Goal: Information Seeking & Learning: Learn about a topic

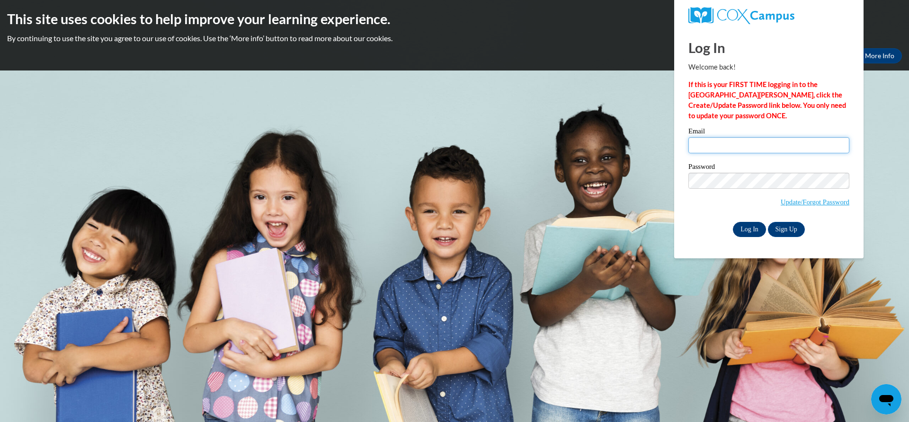
type input "perkins@savcds.org"
click at [755, 228] on input "Log In" at bounding box center [749, 229] width 33 height 15
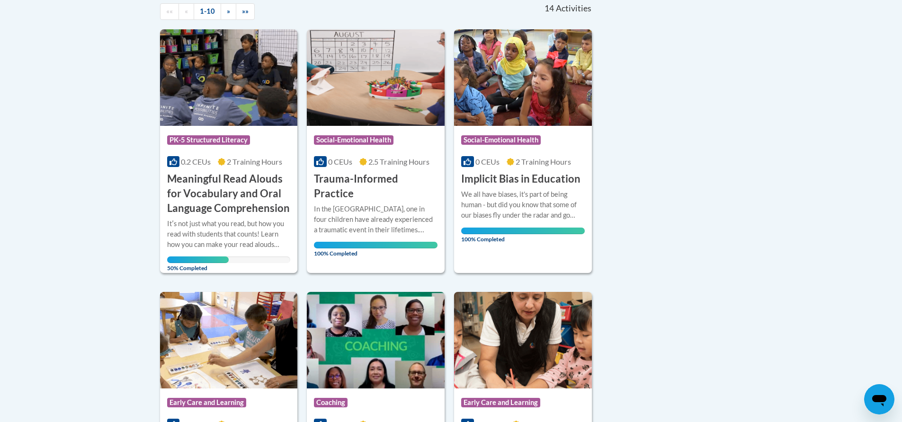
scroll to position [222, 0]
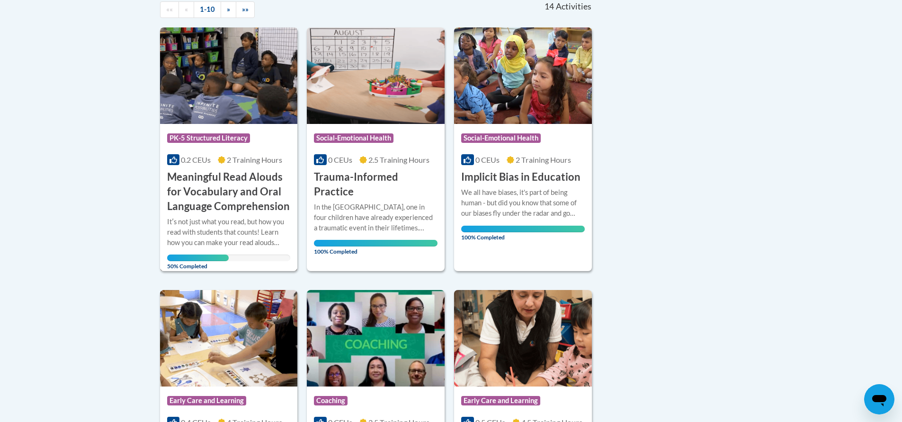
click at [208, 137] on span "PK-5 Structured Literacy" at bounding box center [208, 138] width 83 height 9
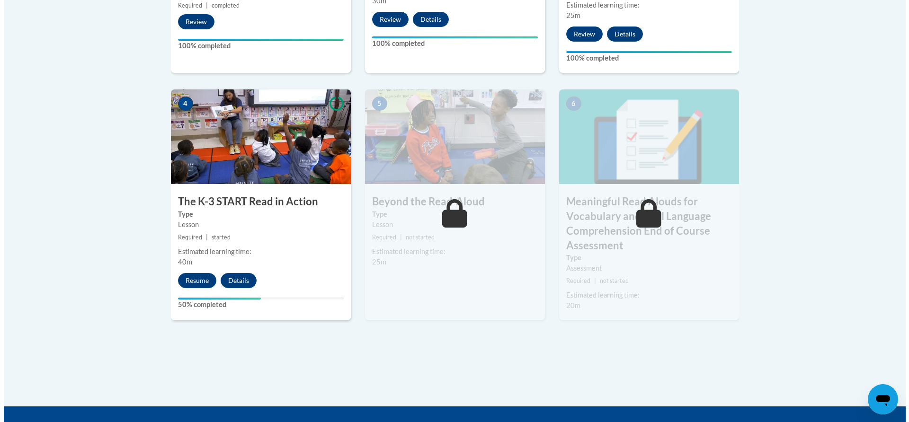
scroll to position [528, 0]
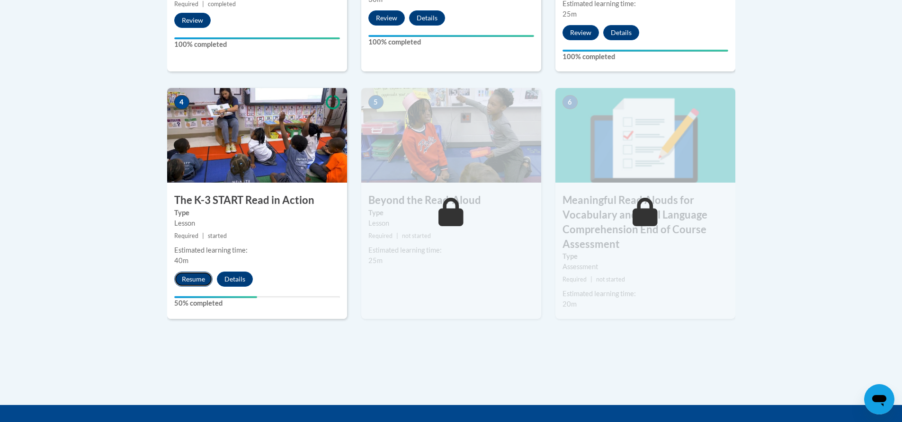
click at [188, 277] on button "Resume" at bounding box center [193, 279] width 38 height 15
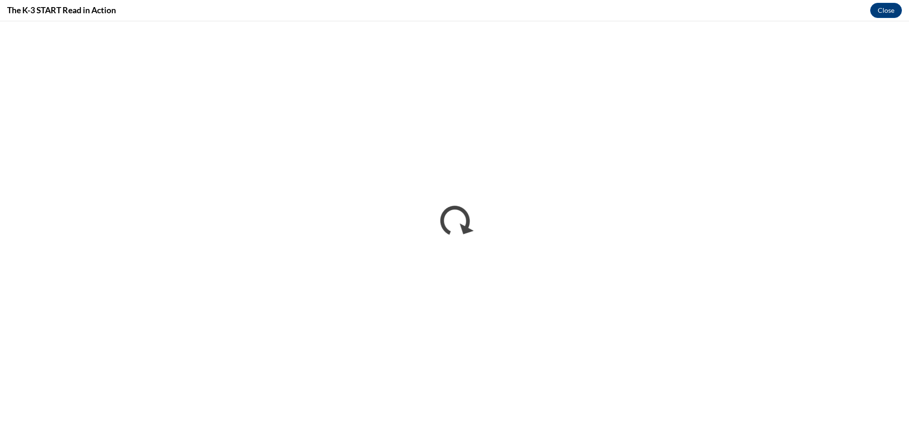
scroll to position [0, 0]
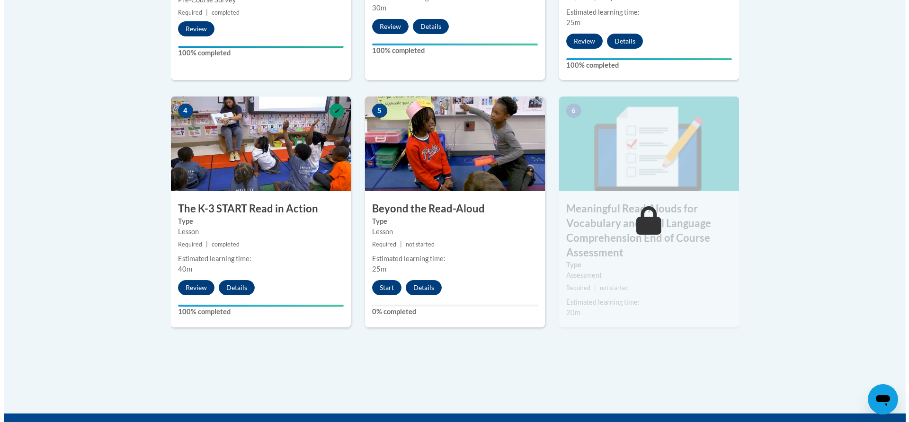
scroll to position [521, 0]
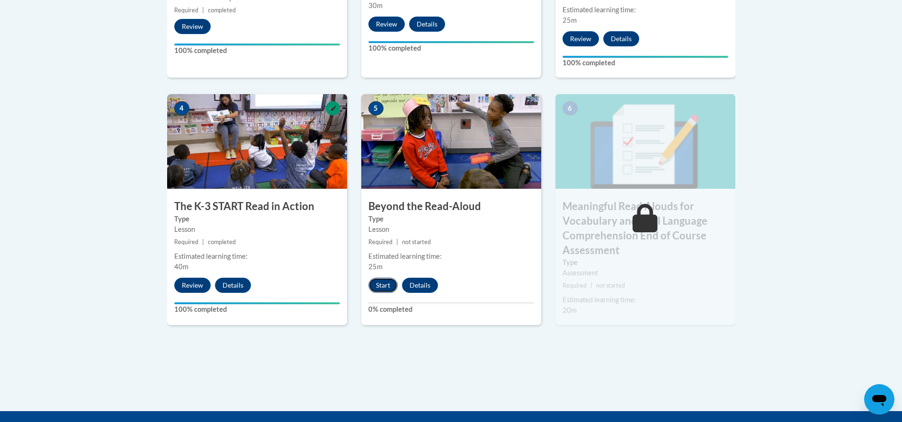
click at [386, 285] on button "Start" at bounding box center [382, 285] width 29 height 15
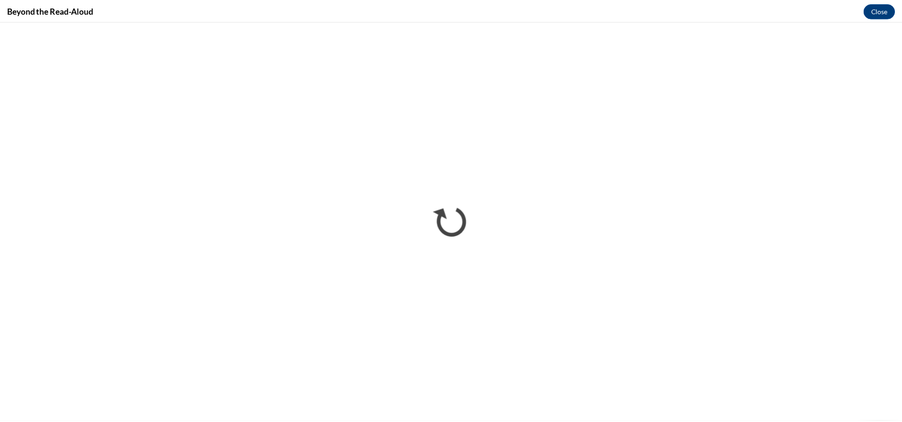
scroll to position [0, 0]
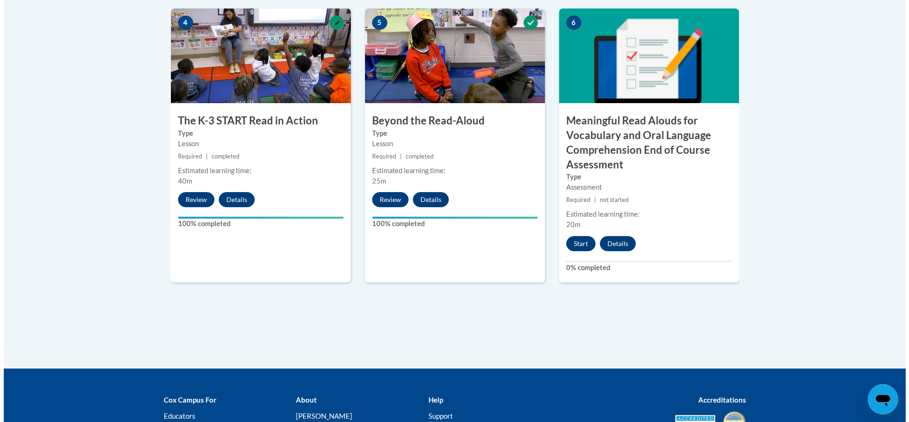
scroll to position [611, 0]
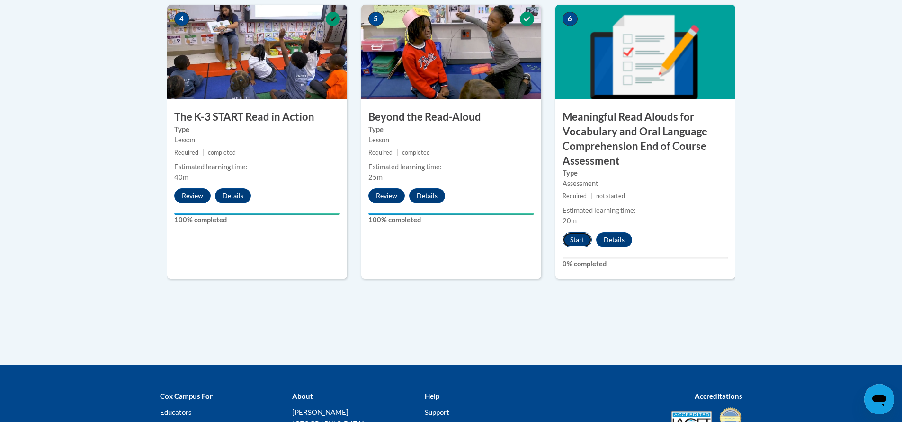
click at [575, 239] on button "Start" at bounding box center [577, 240] width 29 height 15
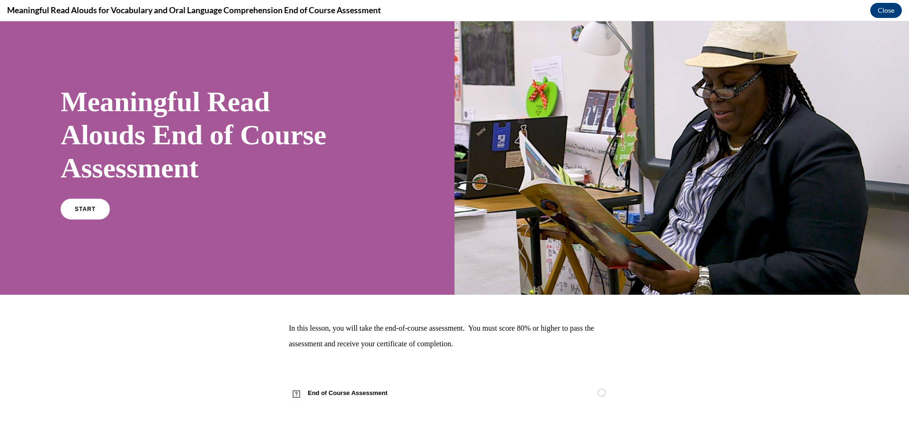
scroll to position [23, 0]
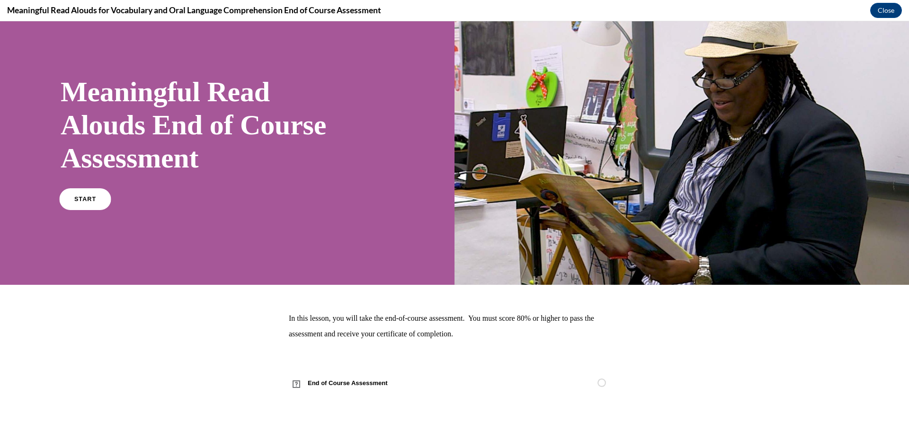
click at [81, 200] on span "START" at bounding box center [85, 199] width 22 height 7
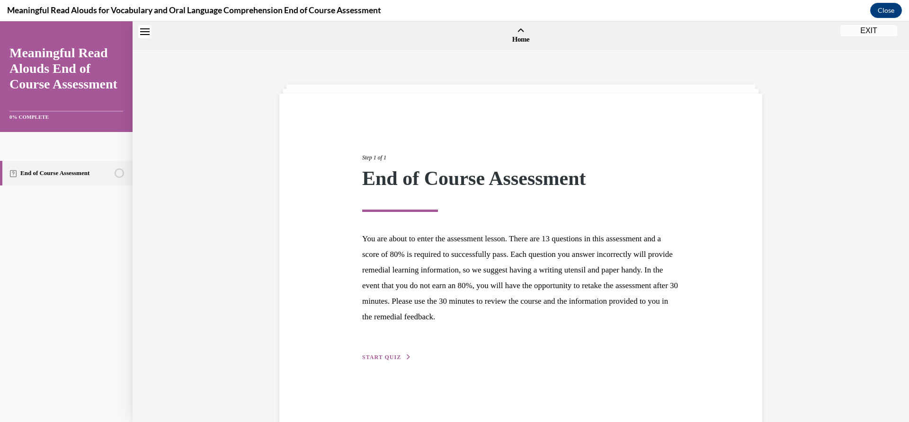
scroll to position [29, 0]
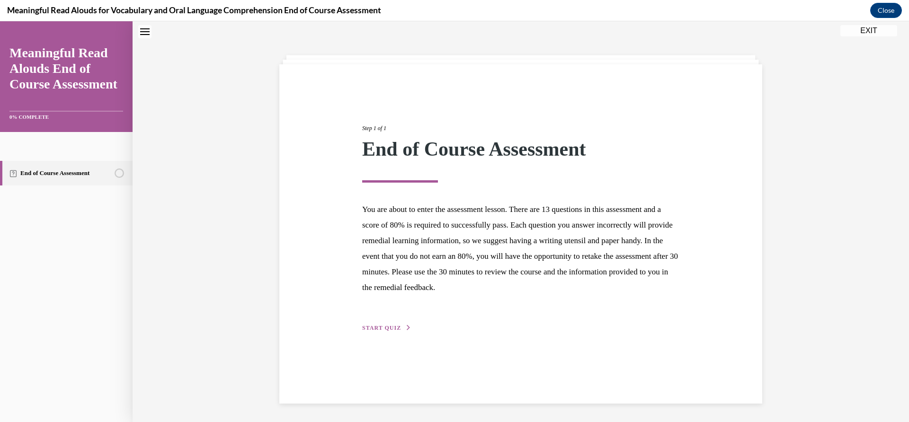
click at [379, 325] on span "START QUIZ" at bounding box center [381, 328] width 39 height 7
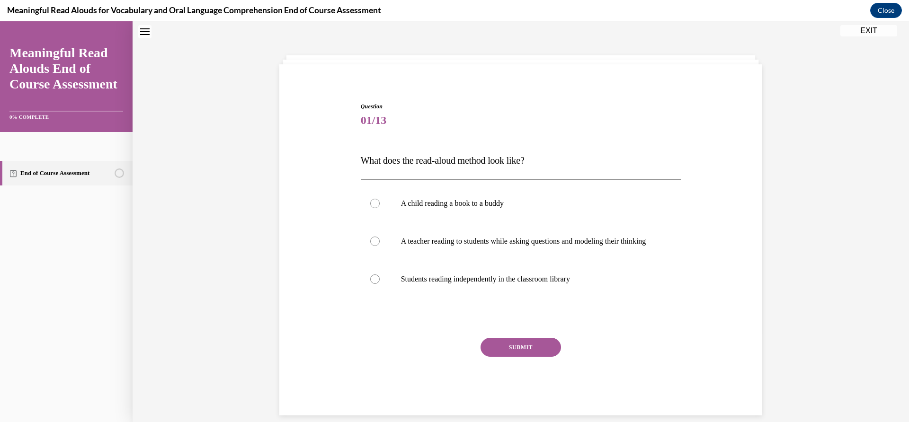
scroll to position [29, 0]
click at [372, 246] on div at bounding box center [374, 241] width 9 height 9
click at [372, 246] on input "A teacher reading to students while asking questions and modeling their thinking" at bounding box center [374, 241] width 9 height 9
radio input "true"
click at [519, 358] on button "SUBMIT" at bounding box center [521, 348] width 81 height 19
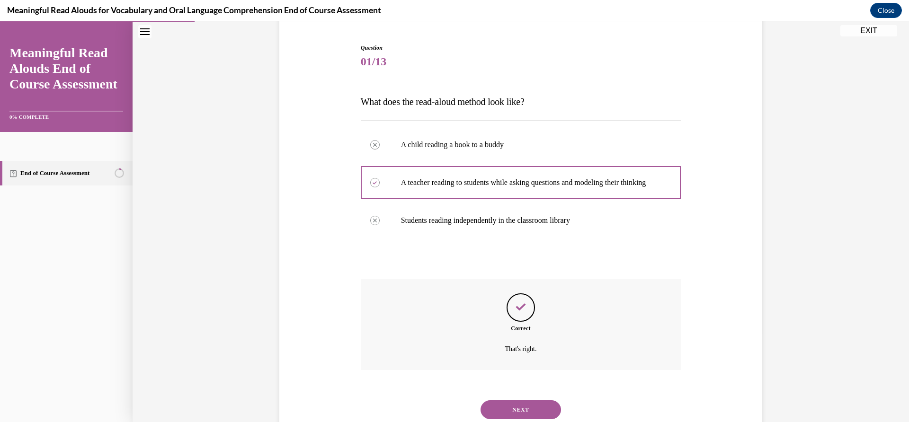
scroll to position [128, 0]
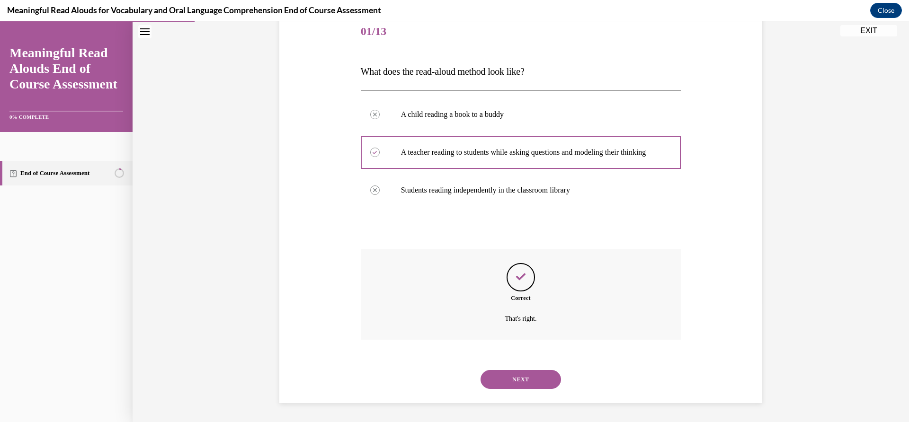
click at [518, 381] on button "NEXT" at bounding box center [521, 379] width 81 height 19
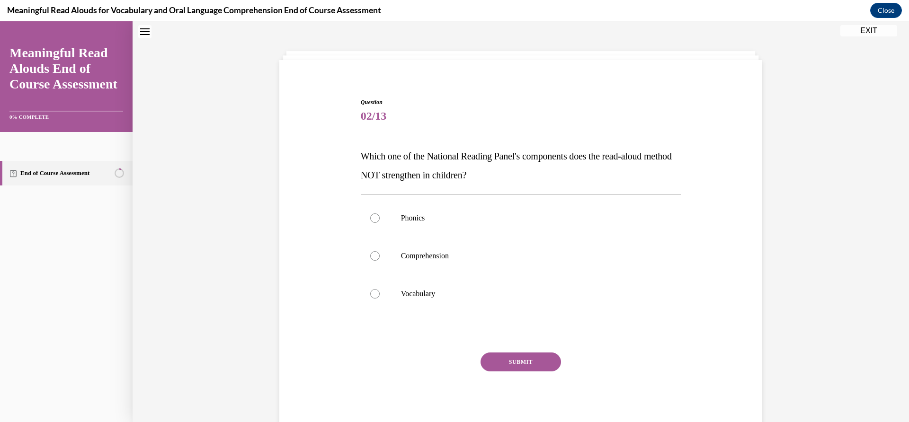
scroll to position [29, 0]
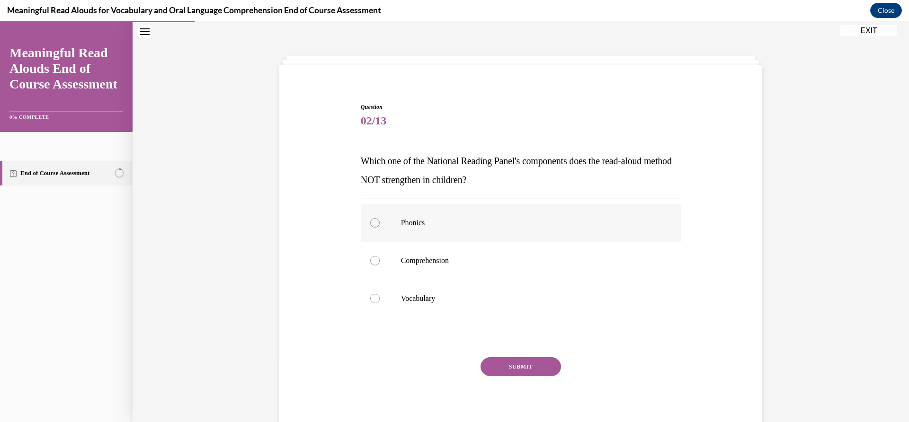
click at [371, 223] on div at bounding box center [374, 222] width 9 height 9
click at [371, 223] on input "Phonics" at bounding box center [374, 222] width 9 height 9
radio input "true"
click at [520, 368] on button "SUBMIT" at bounding box center [521, 367] width 81 height 19
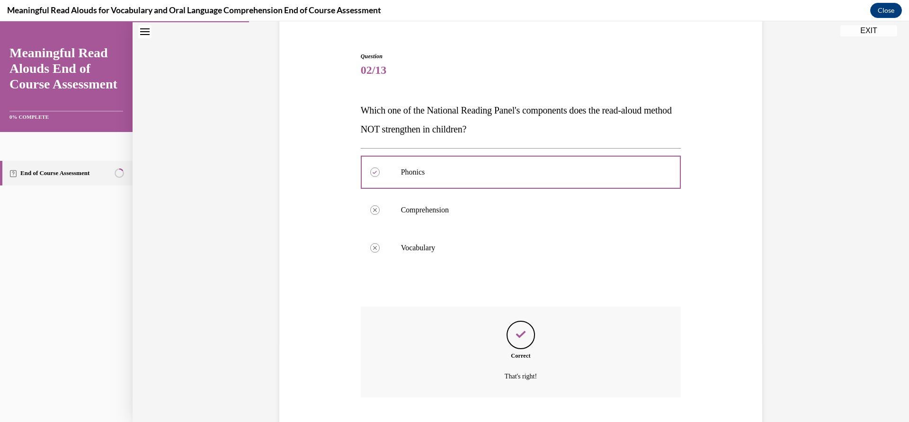
scroll to position [137, 0]
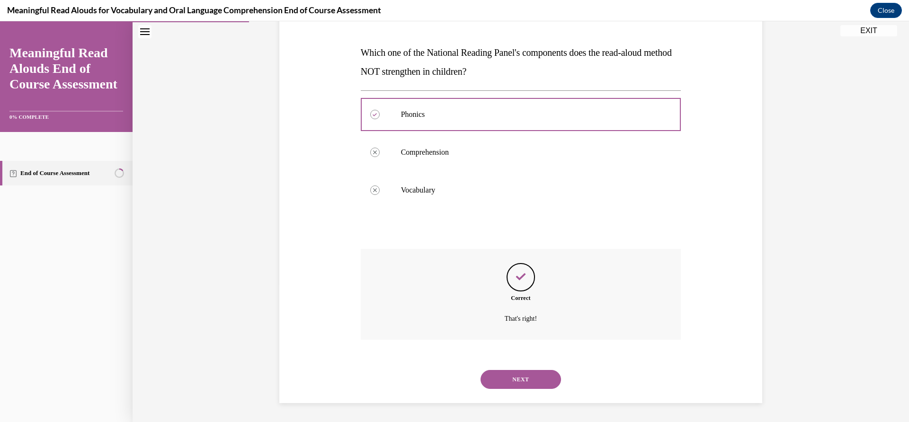
click at [518, 378] on button "NEXT" at bounding box center [521, 379] width 81 height 19
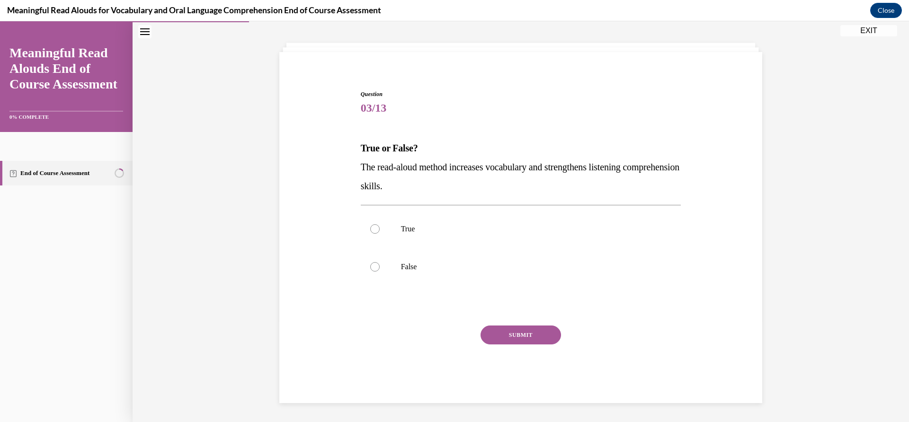
scroll to position [29, 0]
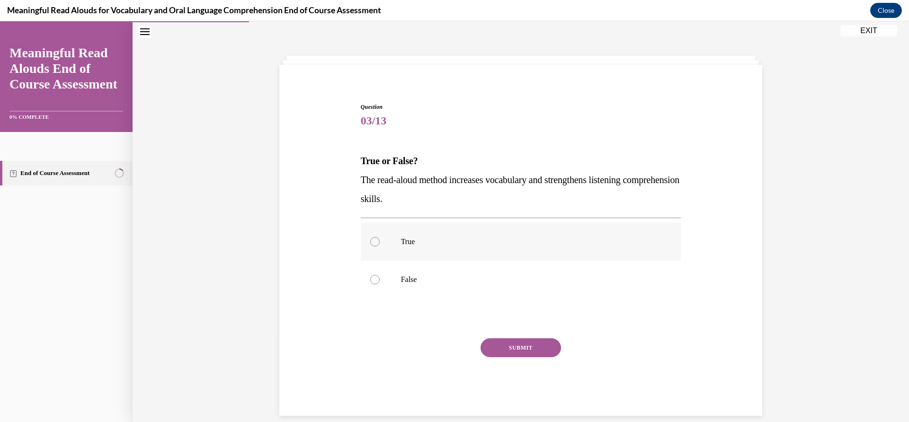
click at [371, 241] on div at bounding box center [374, 241] width 9 height 9
click at [371, 241] on input "True" at bounding box center [374, 241] width 9 height 9
radio input "true"
click at [513, 350] on button "SUBMIT" at bounding box center [521, 348] width 81 height 19
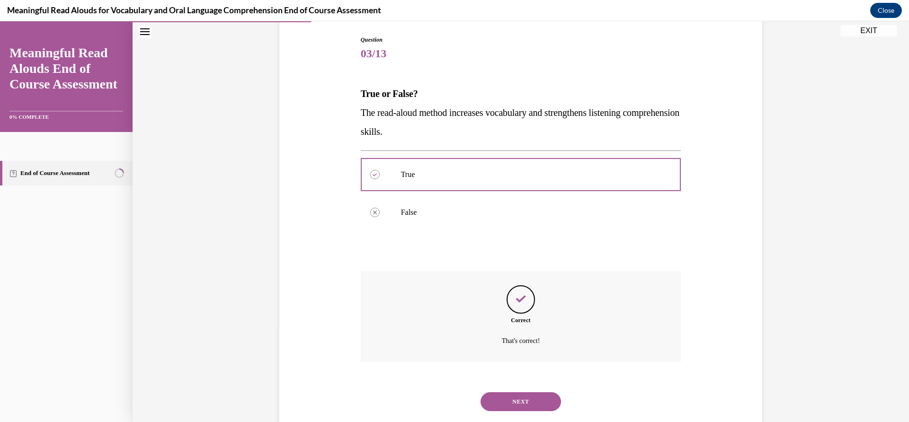
scroll to position [118, 0]
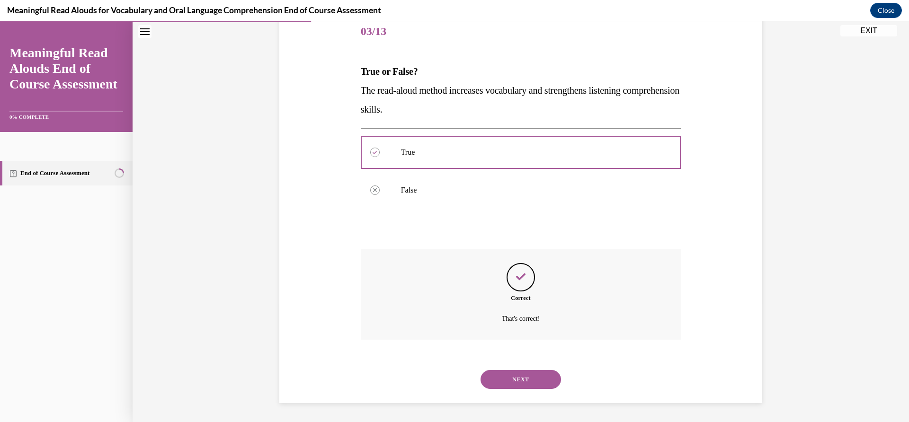
click at [518, 378] on button "NEXT" at bounding box center [521, 379] width 81 height 19
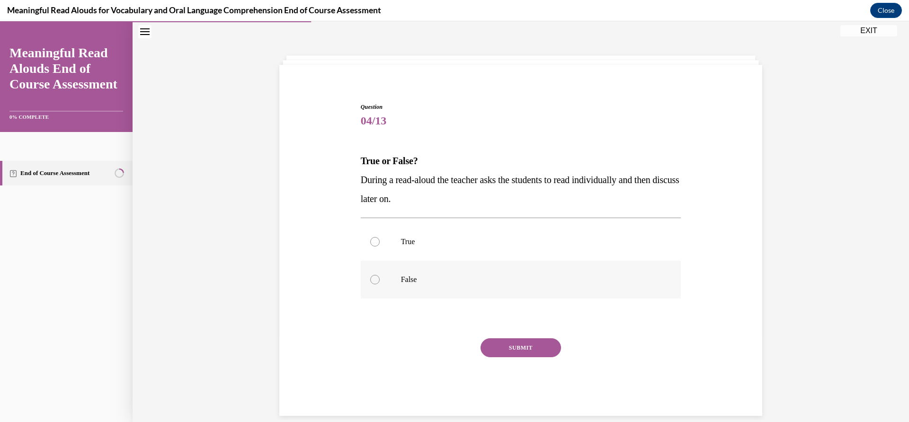
click at [371, 278] on div at bounding box center [374, 279] width 9 height 9
click at [371, 278] on input "False" at bounding box center [374, 279] width 9 height 9
radio input "true"
click at [512, 347] on button "SUBMIT" at bounding box center [521, 348] width 81 height 19
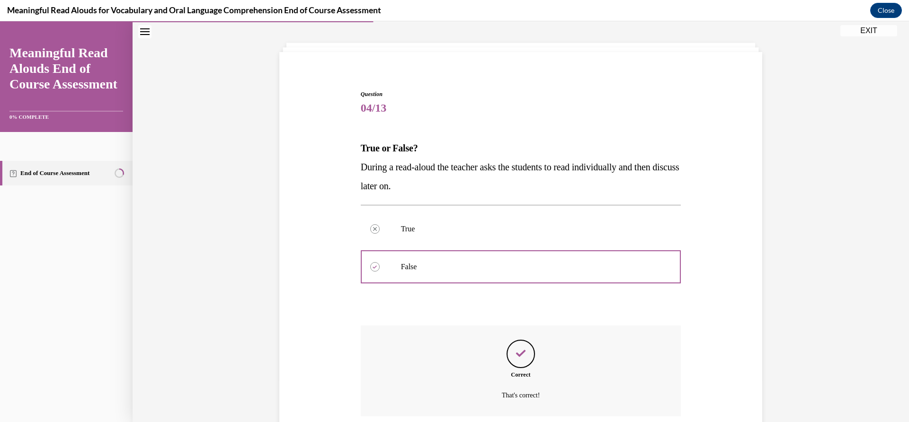
scroll to position [118, 0]
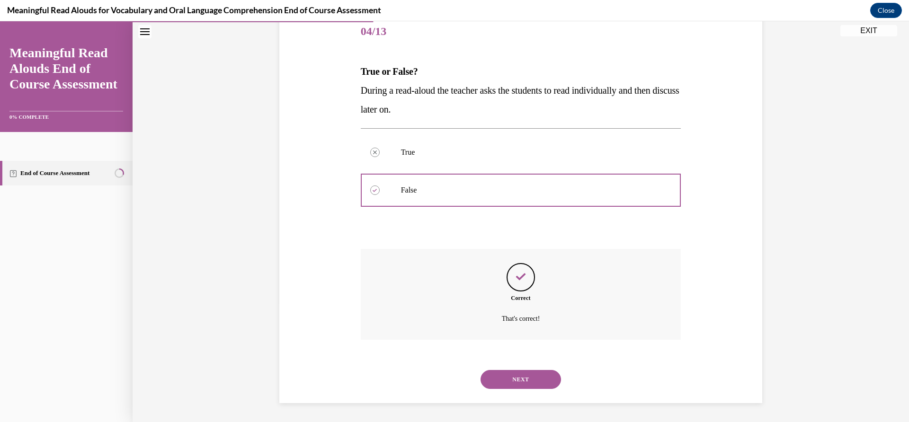
click at [517, 376] on button "NEXT" at bounding box center [521, 379] width 81 height 19
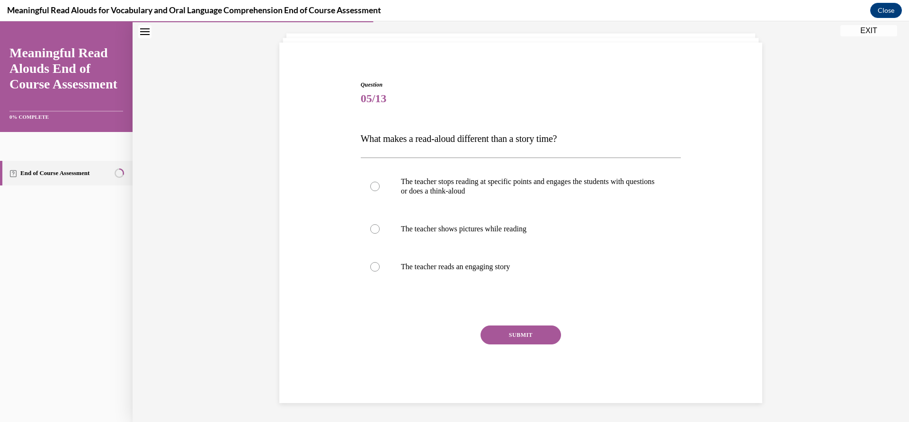
scroll to position [29, 0]
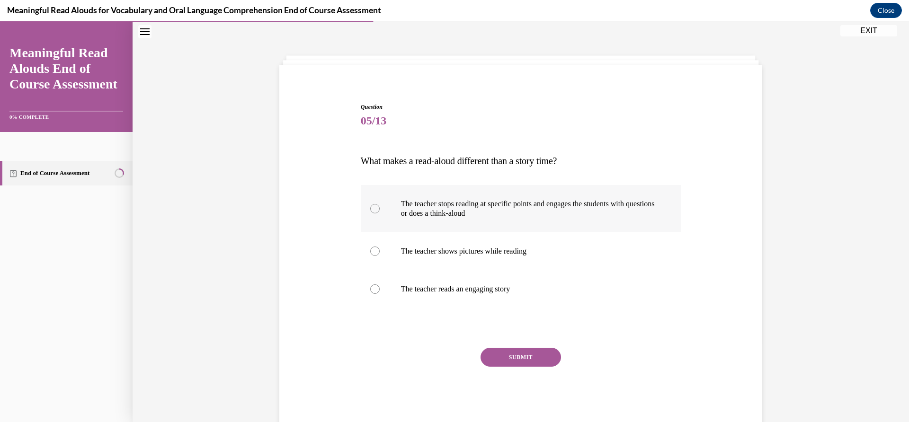
click at [373, 209] on div at bounding box center [374, 208] width 9 height 9
click at [373, 209] on input "The teacher stops reading at specific points and engages the students with ques…" at bounding box center [374, 208] width 9 height 9
radio input "true"
click at [517, 357] on button "SUBMIT" at bounding box center [521, 357] width 81 height 19
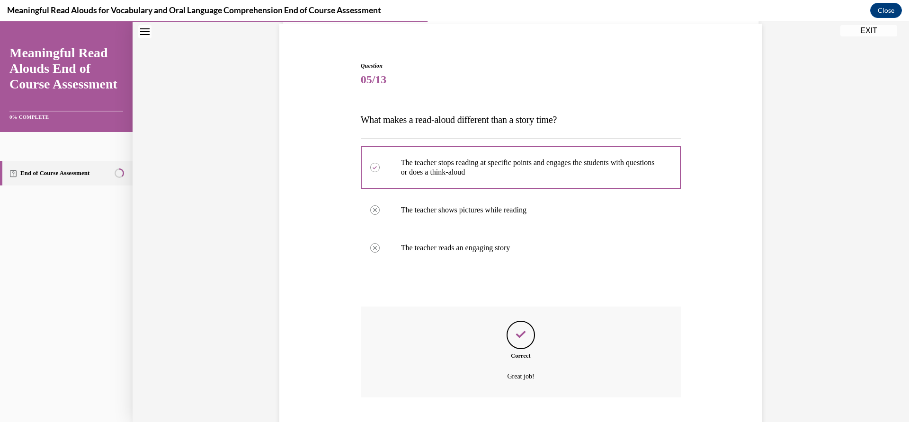
scroll to position [128, 0]
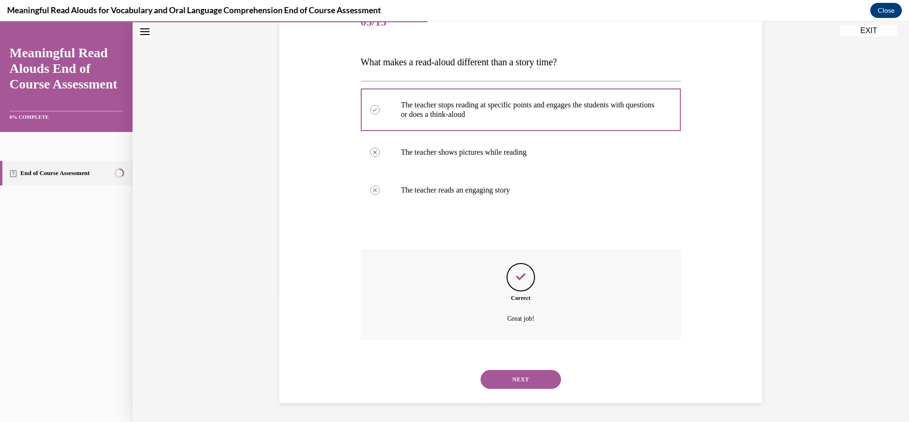
click at [515, 376] on button "NEXT" at bounding box center [521, 379] width 81 height 19
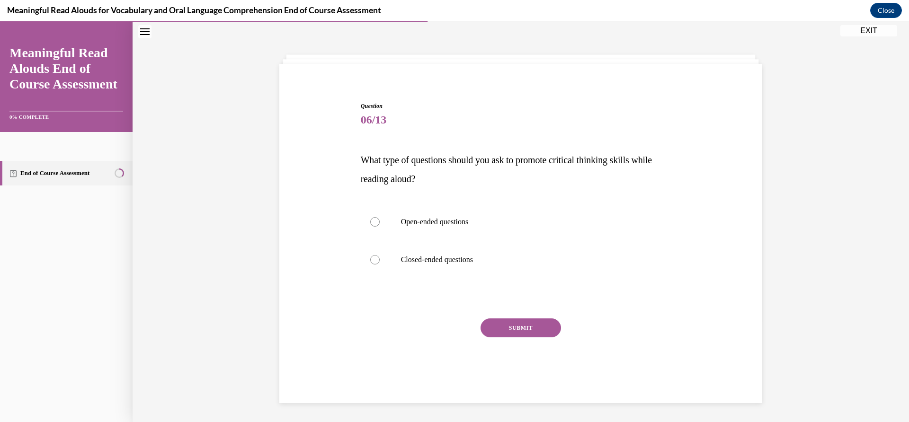
scroll to position [29, 0]
click at [370, 223] on div at bounding box center [374, 222] width 9 height 9
click at [370, 223] on input "Open-ended questions" at bounding box center [374, 222] width 9 height 9
radio input "true"
click at [512, 329] on button "SUBMIT" at bounding box center [521, 329] width 81 height 19
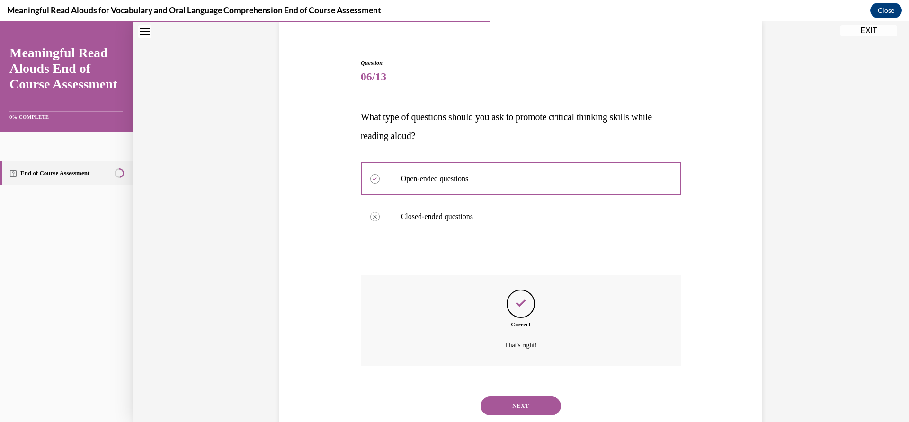
scroll to position [99, 0]
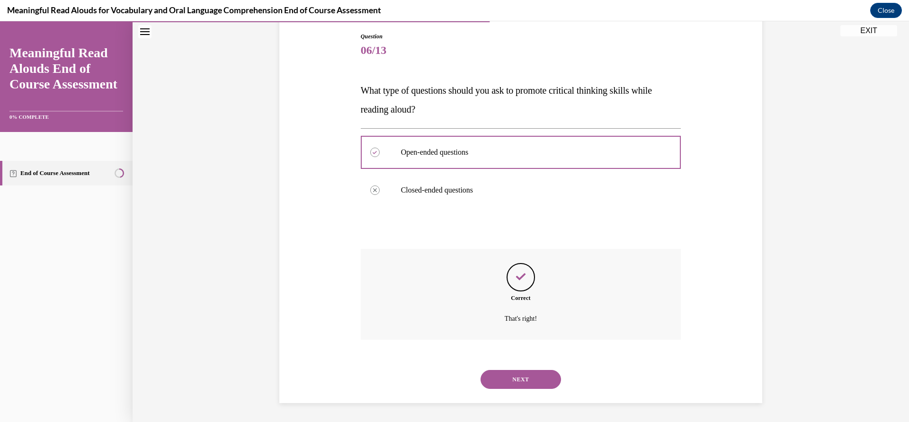
click at [519, 381] on button "NEXT" at bounding box center [521, 379] width 81 height 19
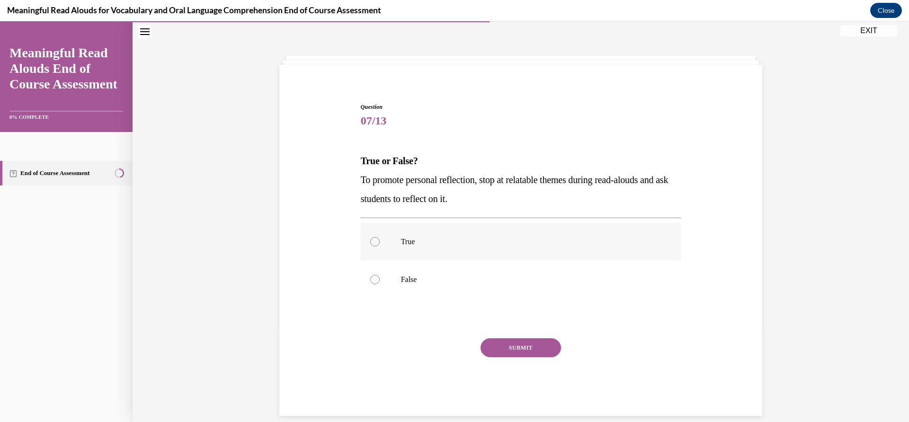
click at [370, 240] on div at bounding box center [374, 241] width 9 height 9
click at [370, 240] on input "True" at bounding box center [374, 241] width 9 height 9
radio input "true"
click at [512, 347] on button "SUBMIT" at bounding box center [521, 348] width 81 height 19
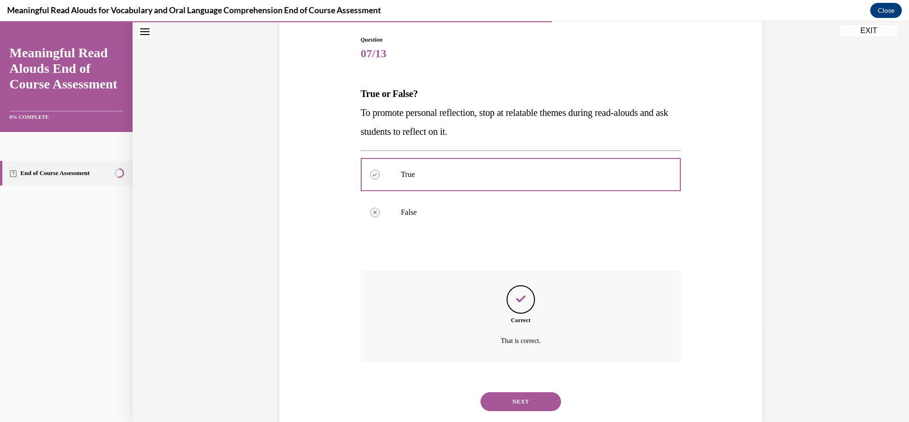
scroll to position [118, 0]
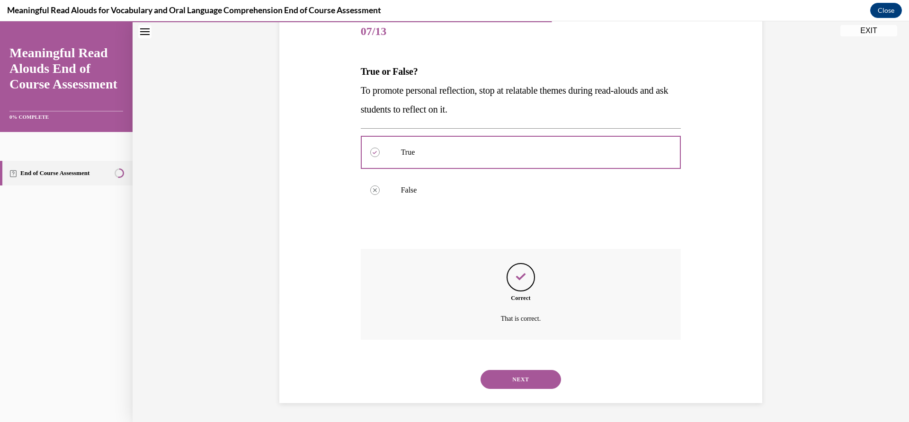
click at [520, 381] on button "NEXT" at bounding box center [521, 379] width 81 height 19
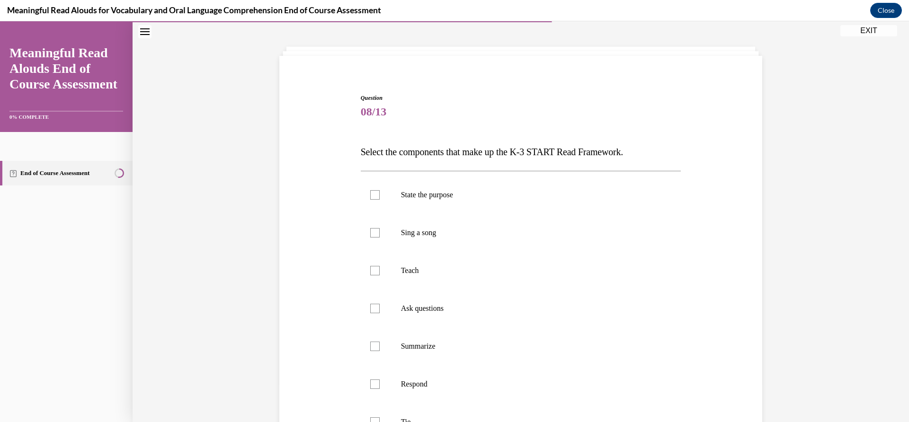
scroll to position [50, 0]
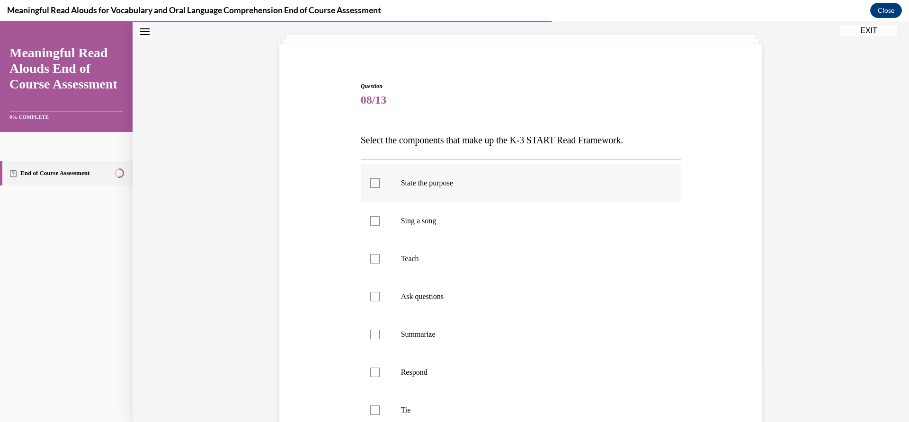
click at [371, 182] on div at bounding box center [374, 183] width 9 height 9
click at [371, 182] on input "State the purpose" at bounding box center [374, 183] width 9 height 9
checkbox input "true"
click at [374, 258] on div at bounding box center [374, 258] width 9 height 9
click at [374, 258] on input "Teach" at bounding box center [374, 258] width 9 height 9
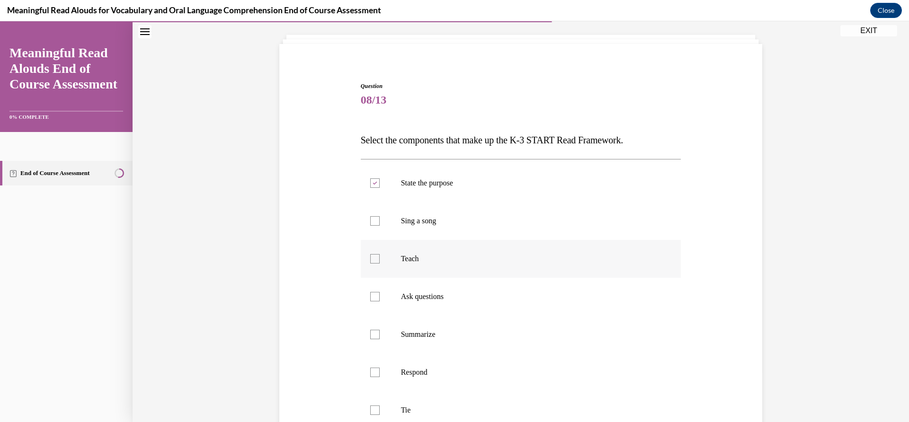
checkbox input "true"
click at [370, 296] on div at bounding box center [374, 296] width 9 height 9
click at [370, 296] on input "Ask questions" at bounding box center [374, 296] width 9 height 9
checkbox input "true"
click at [370, 338] on div at bounding box center [374, 334] width 9 height 9
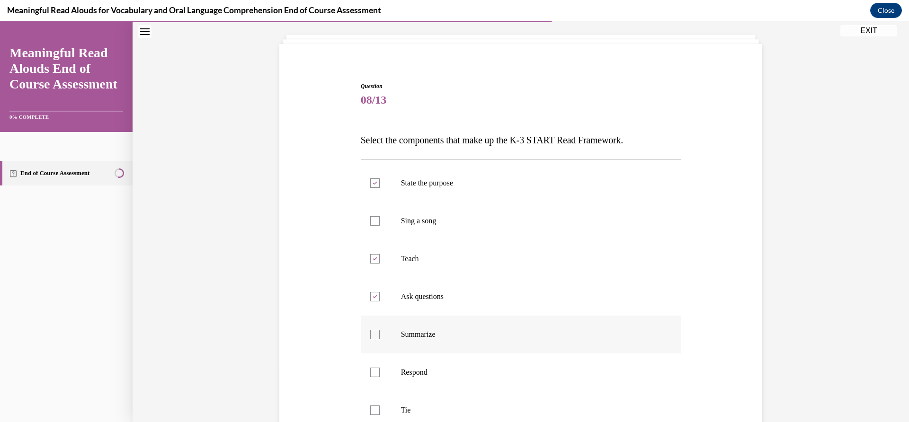
click at [370, 338] on input "Summarize" at bounding box center [374, 334] width 9 height 9
checkbox input "true"
click at [371, 411] on div at bounding box center [374, 410] width 9 height 9
click at [371, 411] on input "Tie" at bounding box center [374, 410] width 9 height 9
checkbox input "true"
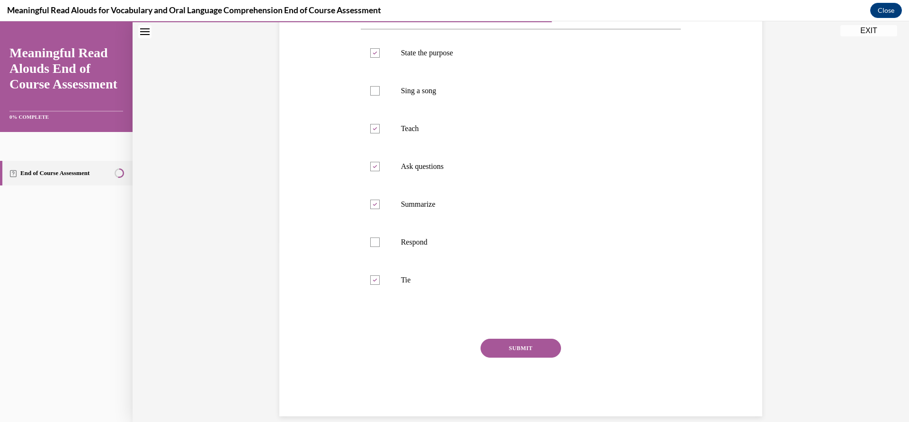
scroll to position [183, 0]
click at [525, 348] on button "SUBMIT" at bounding box center [521, 345] width 81 height 19
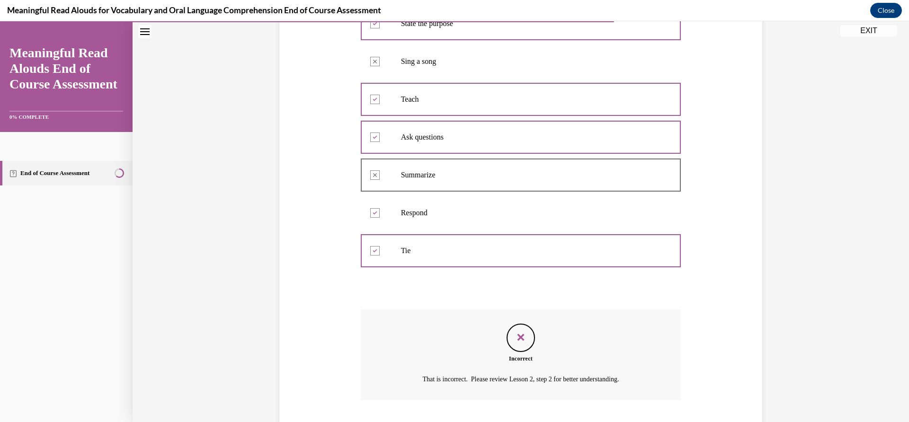
scroll to position [270, 0]
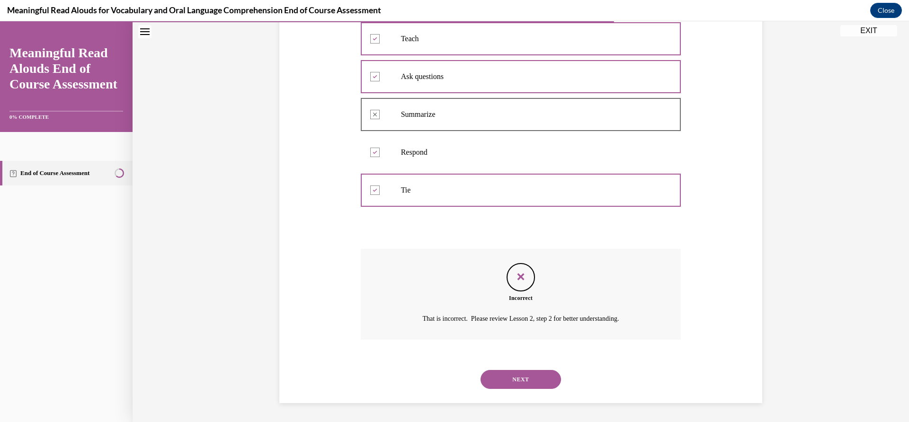
click at [516, 377] on button "NEXT" at bounding box center [521, 379] width 81 height 19
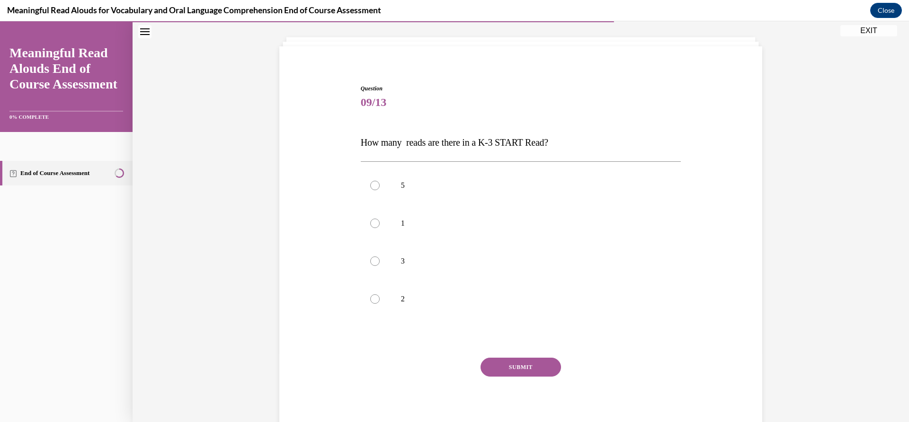
scroll to position [29, 0]
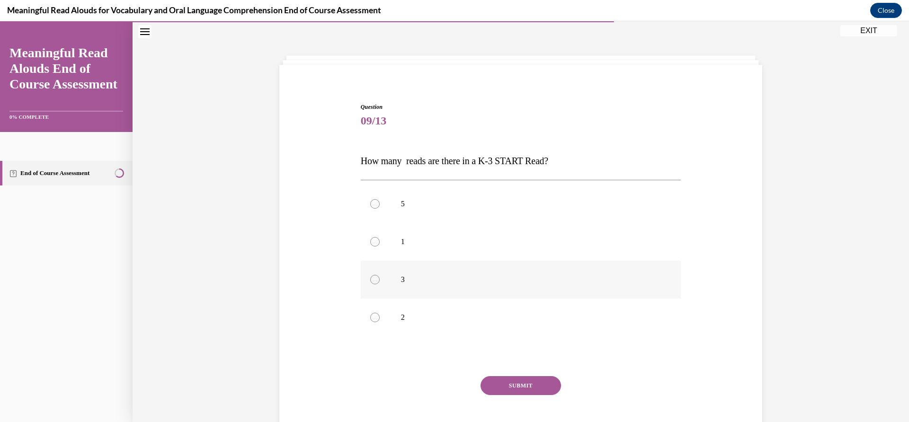
click at [371, 279] on div at bounding box center [374, 279] width 9 height 9
click at [371, 279] on input "3" at bounding box center [374, 279] width 9 height 9
radio input "true"
click at [515, 385] on button "SUBMIT" at bounding box center [521, 386] width 81 height 19
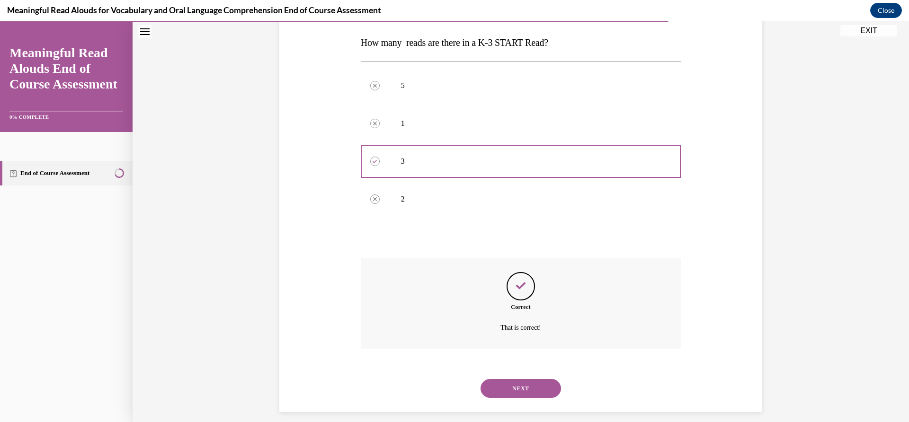
scroll to position [156, 0]
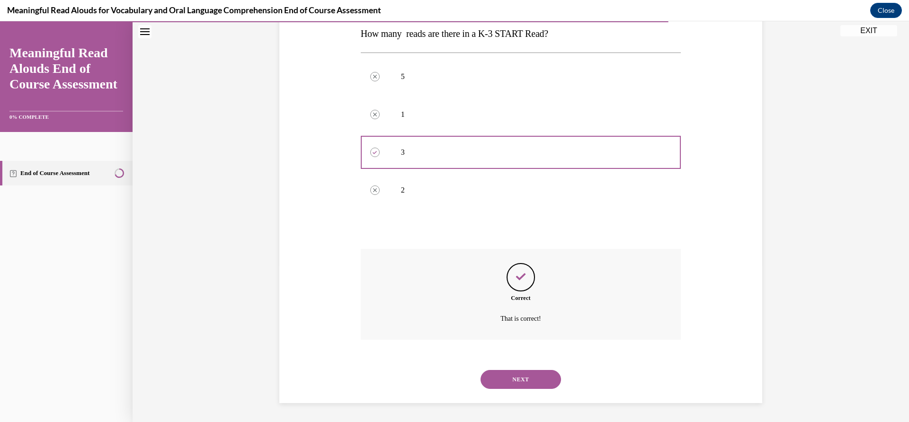
click at [513, 380] on button "NEXT" at bounding box center [521, 379] width 81 height 19
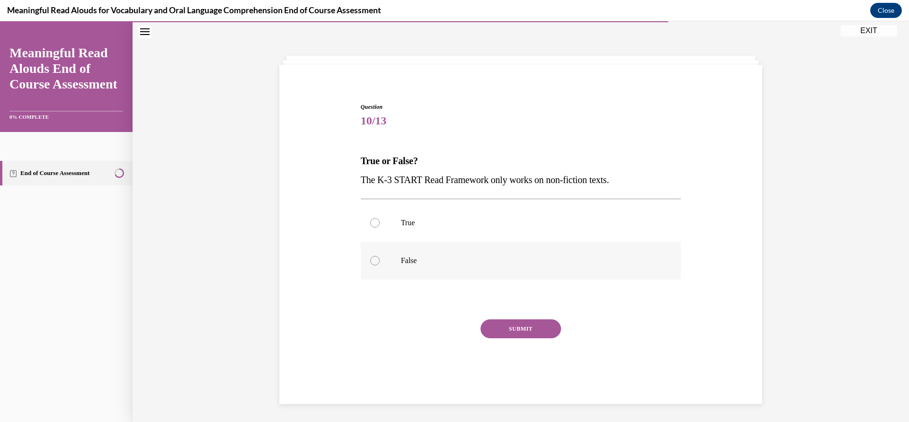
click at [372, 261] on div at bounding box center [374, 260] width 9 height 9
click at [372, 261] on input "False" at bounding box center [374, 260] width 9 height 9
radio input "true"
click at [511, 328] on button "SUBMIT" at bounding box center [521, 329] width 81 height 19
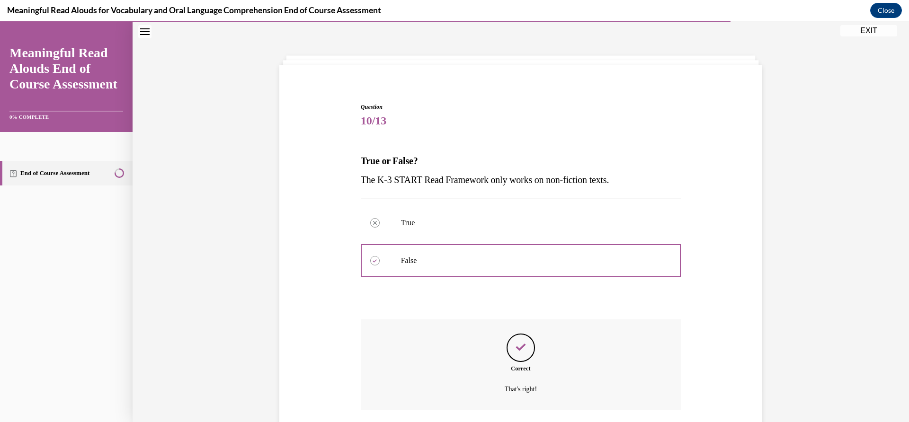
scroll to position [99, 0]
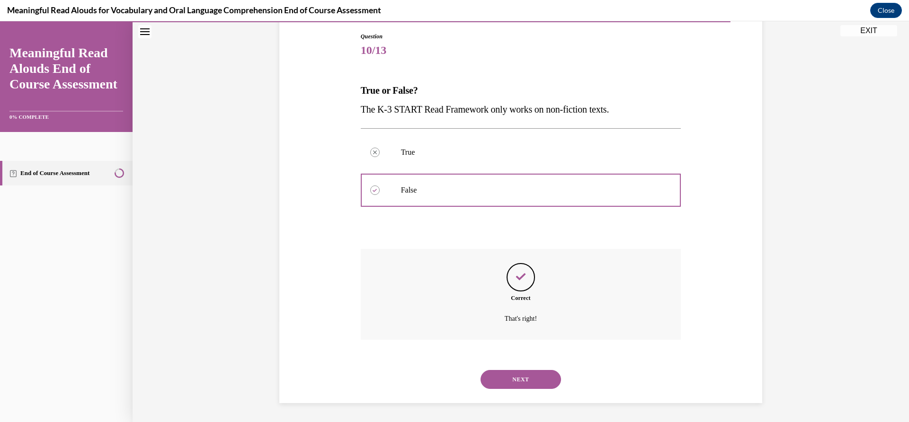
click at [513, 380] on button "NEXT" at bounding box center [521, 379] width 81 height 19
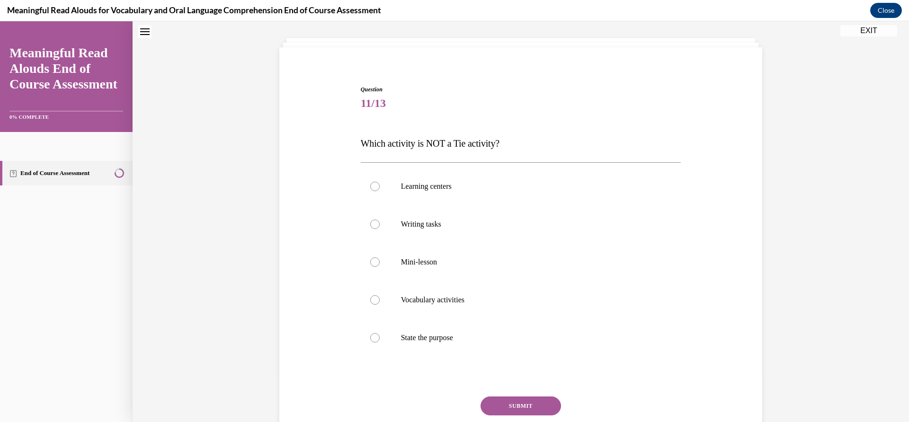
scroll to position [29, 0]
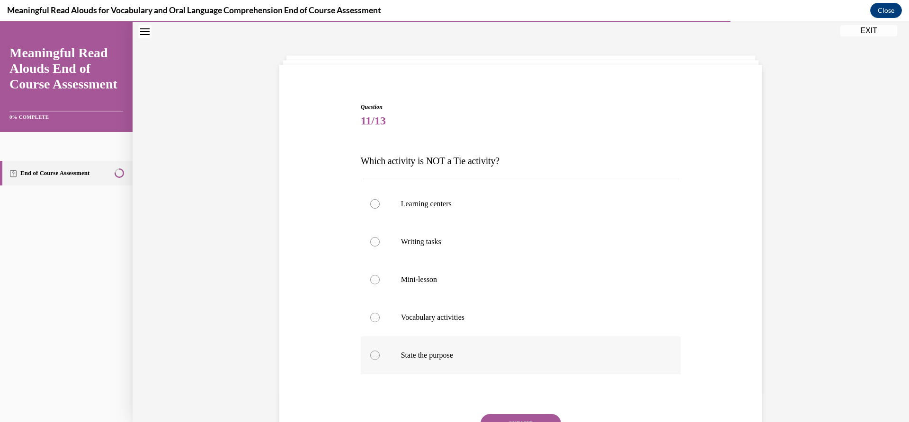
click at [371, 355] on div at bounding box center [374, 355] width 9 height 9
click at [371, 355] on input "State the purpose" at bounding box center [374, 355] width 9 height 9
radio input "true"
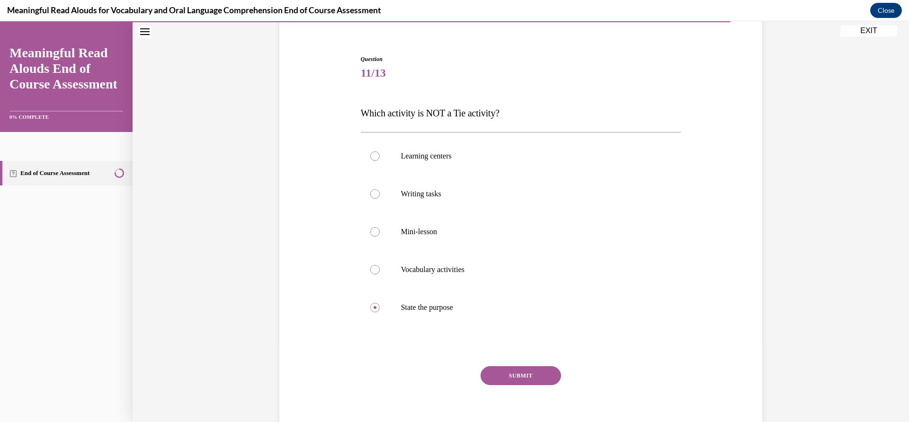
scroll to position [77, 0]
click at [525, 372] on button "SUBMIT" at bounding box center [521, 375] width 81 height 19
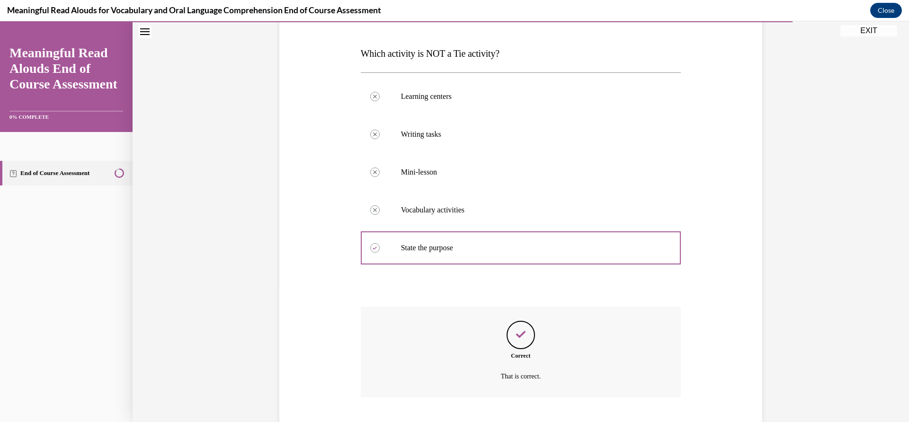
scroll to position [194, 0]
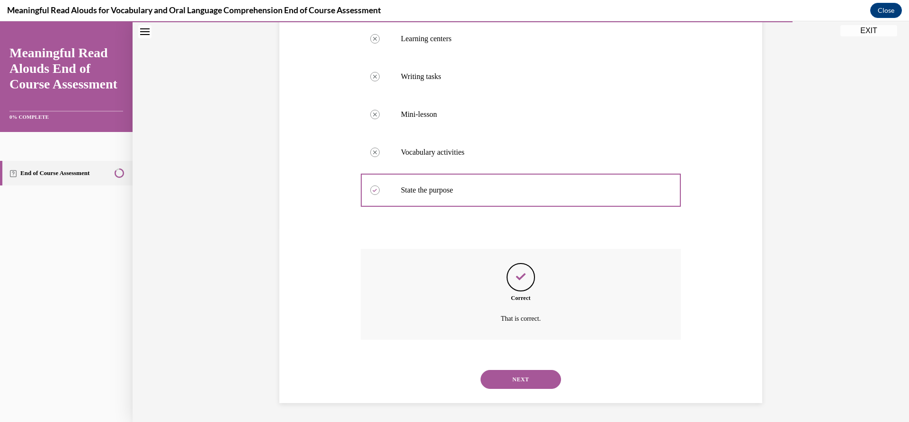
click at [516, 377] on button "NEXT" at bounding box center [521, 379] width 81 height 19
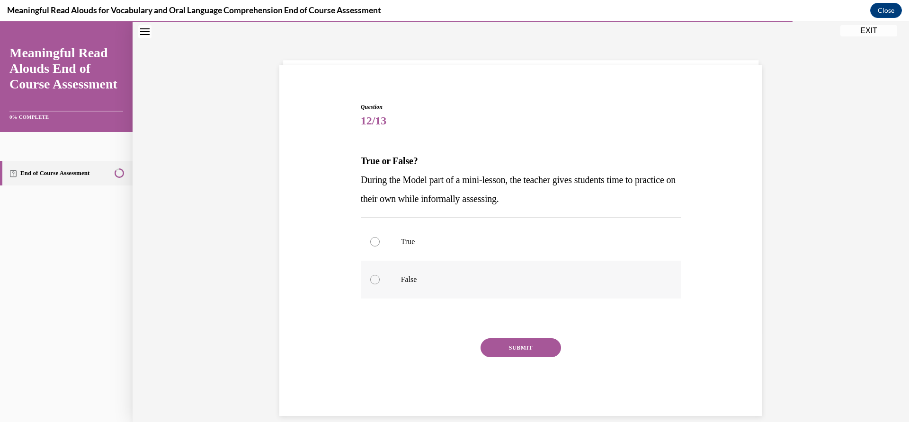
click at [372, 278] on div at bounding box center [374, 279] width 9 height 9
click at [372, 278] on input "False" at bounding box center [374, 279] width 9 height 9
radio input "true"
click at [519, 349] on button "SUBMIT" at bounding box center [521, 348] width 81 height 19
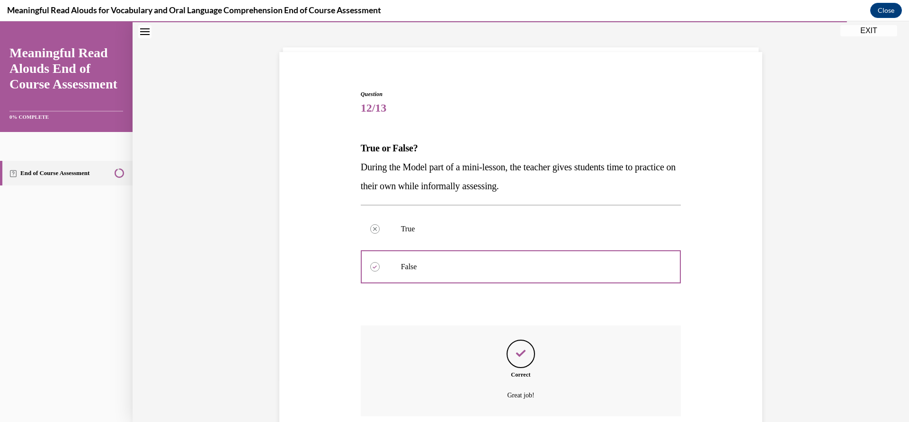
scroll to position [118, 0]
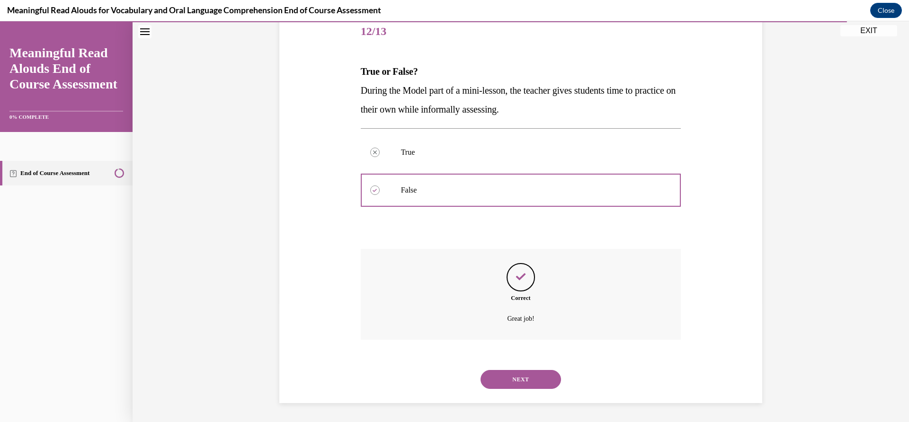
click at [518, 377] on button "NEXT" at bounding box center [521, 379] width 81 height 19
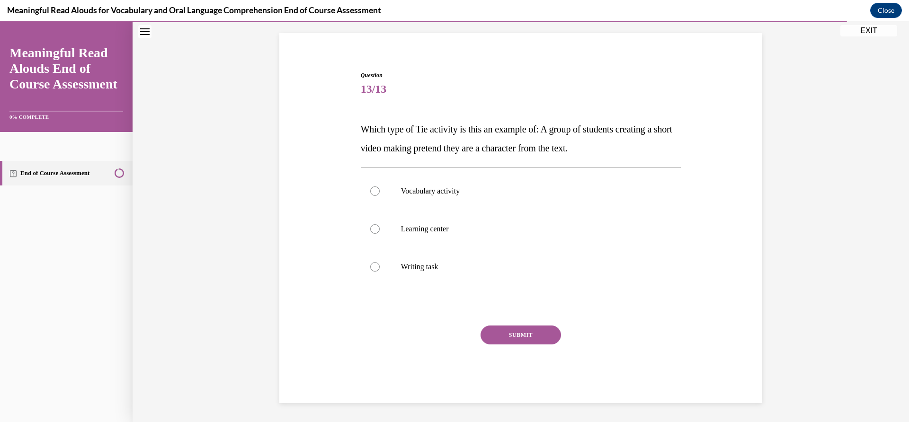
scroll to position [29, 0]
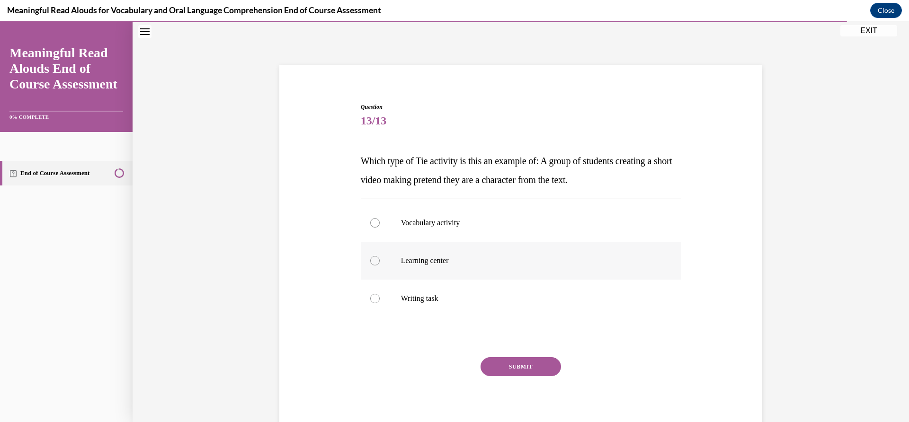
click at [371, 259] on div at bounding box center [374, 260] width 9 height 9
click at [371, 259] on input "Learning center" at bounding box center [374, 260] width 9 height 9
radio input "true"
click at [517, 365] on button "SUBMIT" at bounding box center [521, 367] width 81 height 19
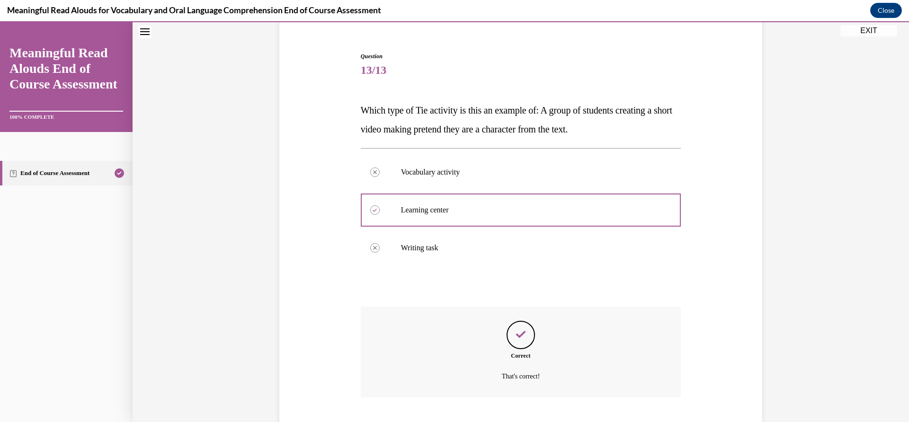
scroll to position [137, 0]
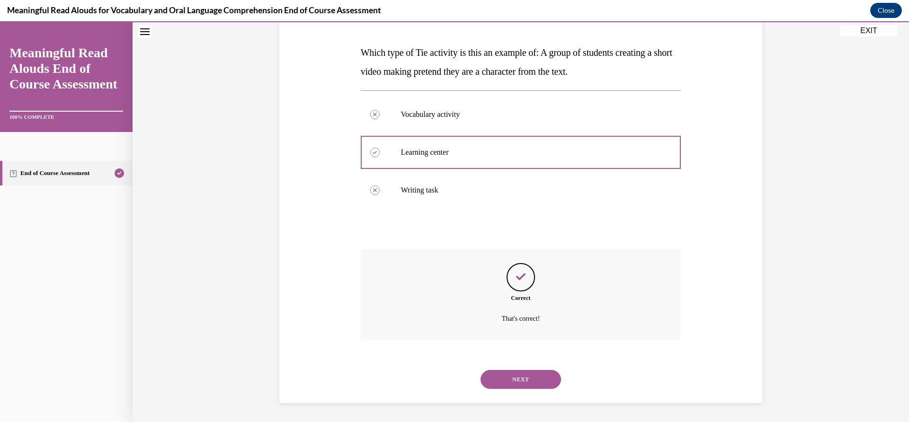
click at [515, 377] on button "NEXT" at bounding box center [521, 379] width 81 height 19
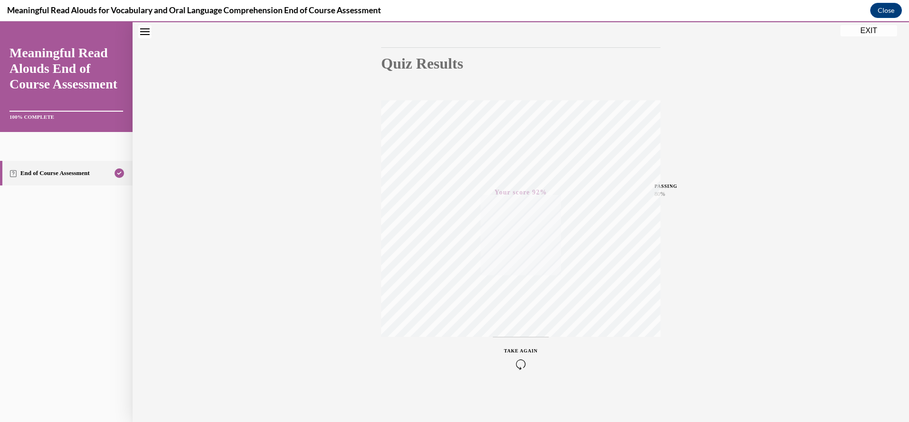
scroll to position [84, 0]
click at [867, 29] on button "EXIT" at bounding box center [869, 30] width 57 height 11
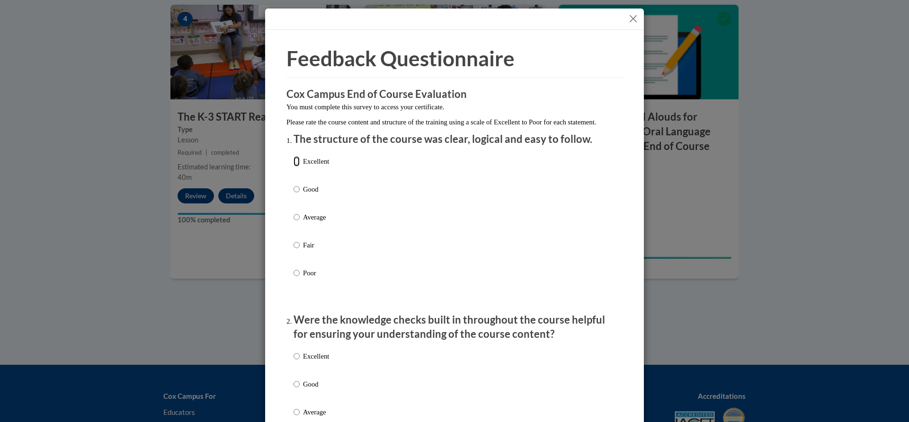
click at [294, 167] on input "Excellent" at bounding box center [297, 161] width 6 height 10
radio input "true"
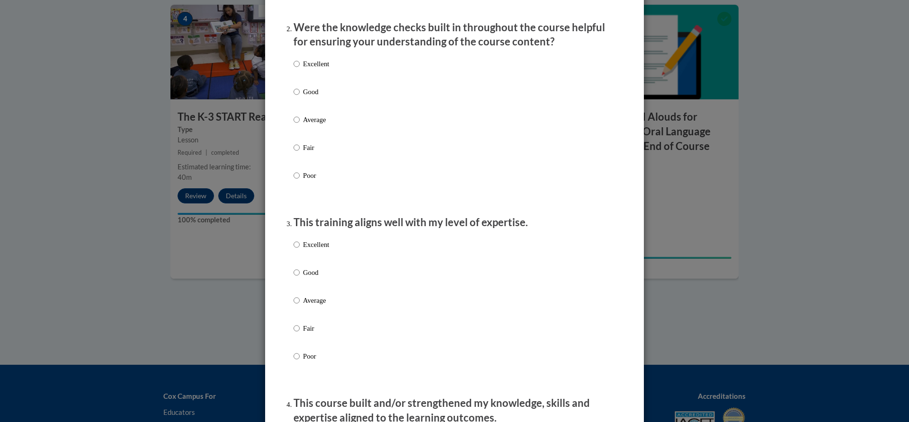
scroll to position [299, 0]
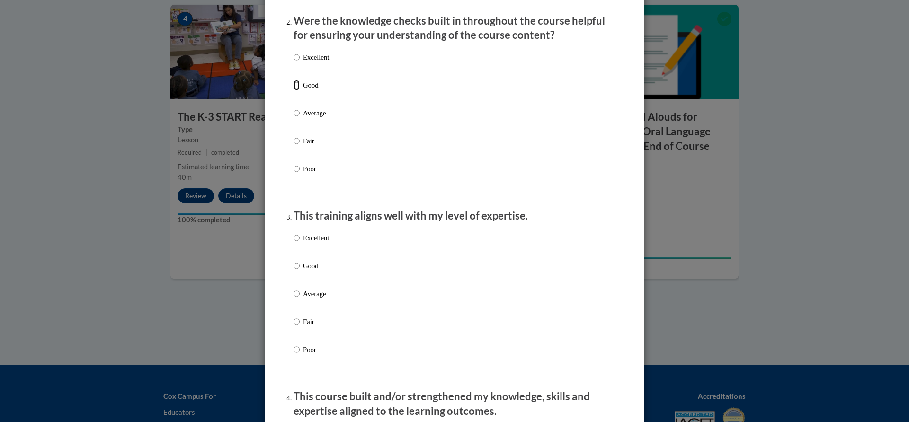
click at [294, 90] on input "Good" at bounding box center [297, 85] width 6 height 10
radio input "true"
click at [294, 271] on input "Good" at bounding box center [297, 266] width 6 height 10
radio input "true"
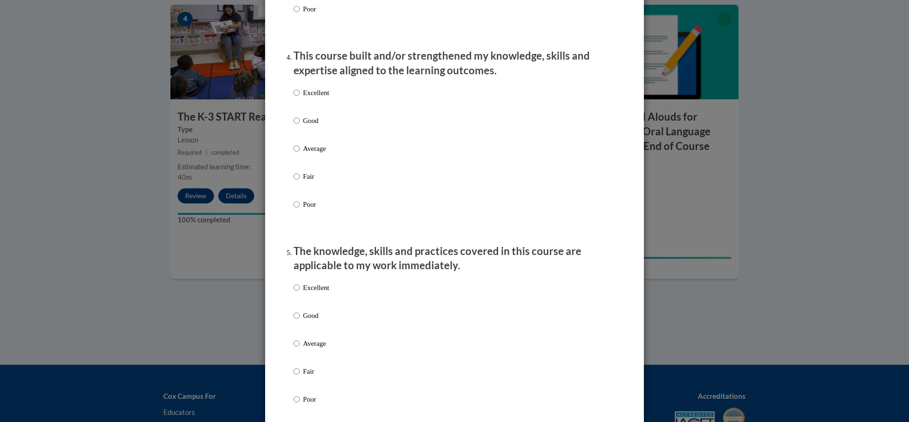
scroll to position [658, 0]
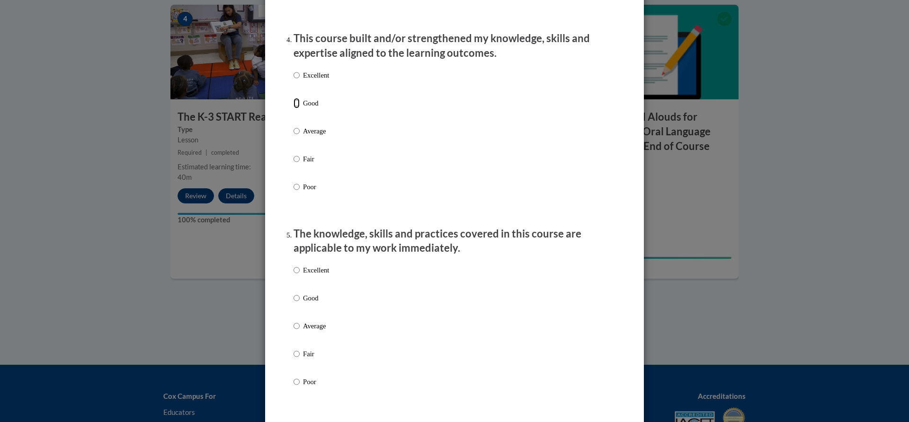
click at [294, 108] on input "Good" at bounding box center [297, 103] width 6 height 10
radio input "true"
click at [294, 332] on input "Average" at bounding box center [297, 326] width 6 height 10
radio input "true"
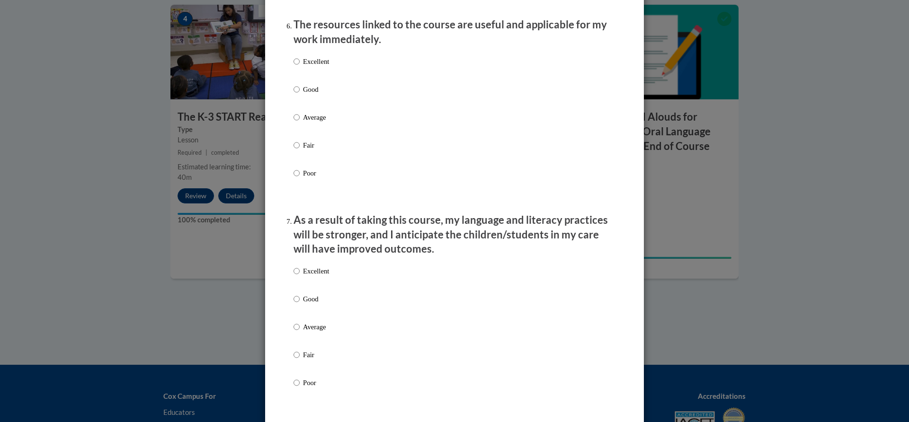
scroll to position [1065, 0]
click at [294, 120] on input "Average" at bounding box center [297, 115] width 6 height 10
radio input "true"
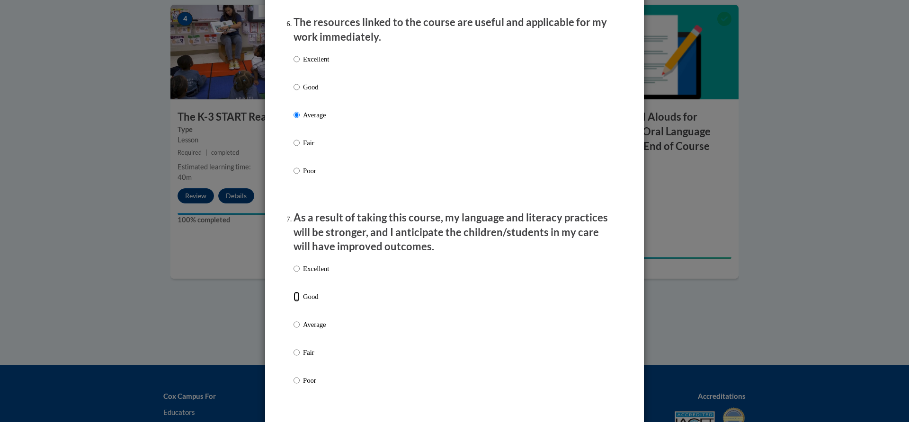
click at [295, 302] on input "Good" at bounding box center [297, 297] width 6 height 10
radio input "true"
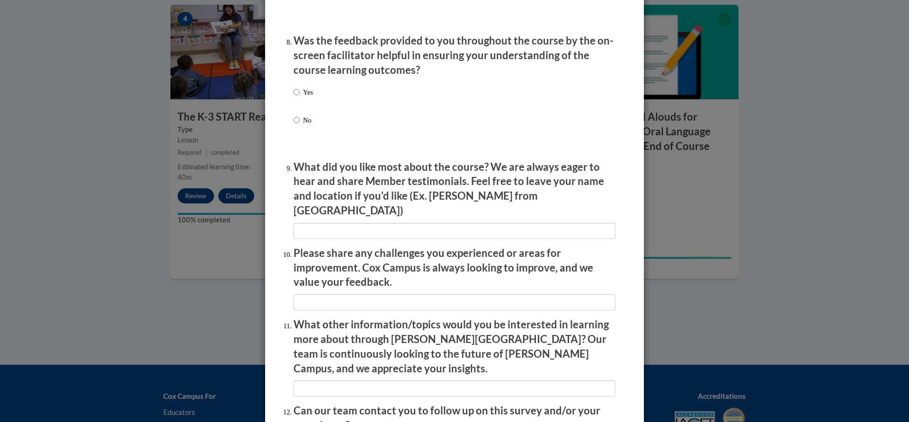
scroll to position [1463, 0]
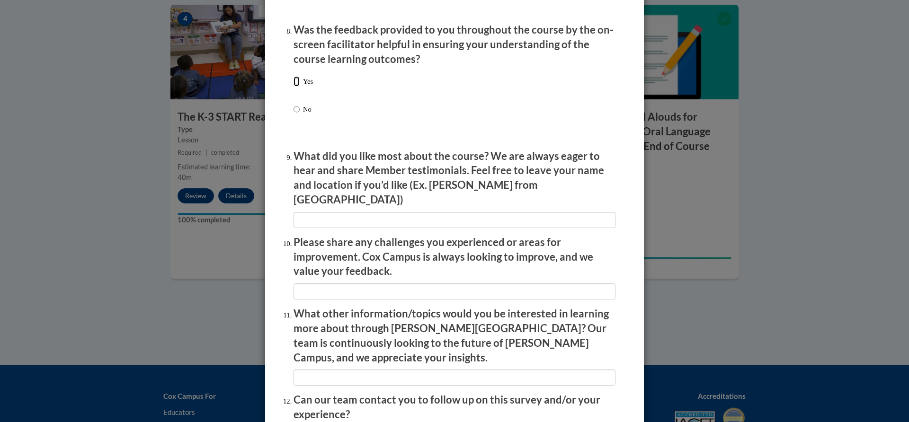
click at [294, 87] on input "Yes" at bounding box center [297, 81] width 6 height 10
radio input "true"
click at [298, 284] on input "textbox" at bounding box center [455, 292] width 322 height 16
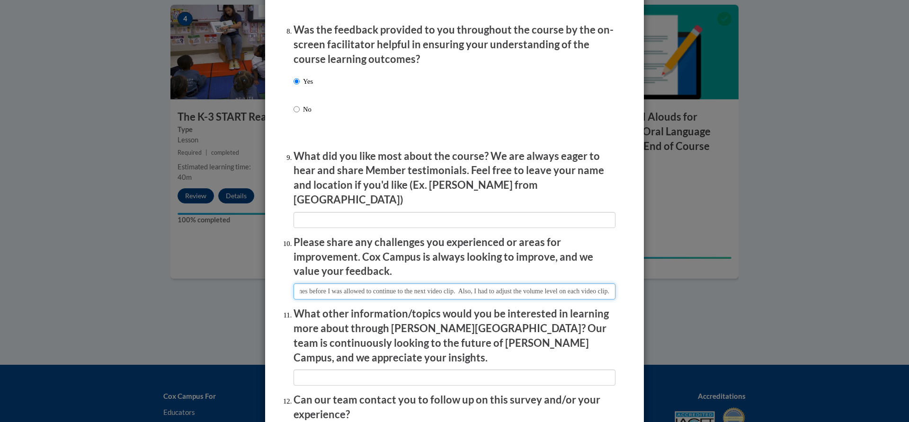
scroll to position [0, 190]
type input "I had to rewatch some of the video clips 2 or more times before I was allowed t…"
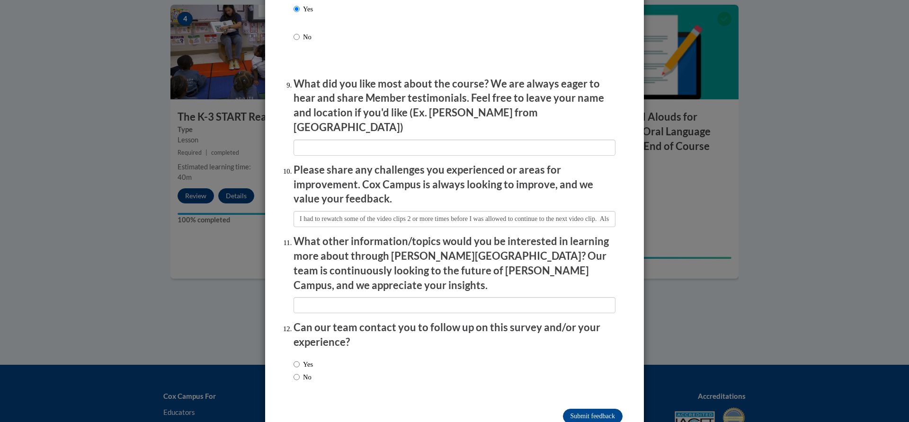
scroll to position [1545, 0]
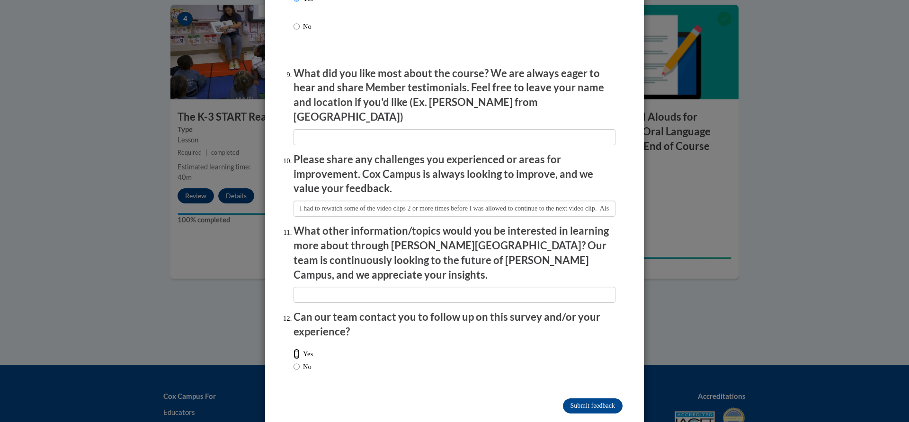
click at [294, 349] on input "Yes" at bounding box center [297, 354] width 6 height 10
radio input "true"
click at [568, 399] on input "Submit feedback" at bounding box center [593, 406] width 60 height 15
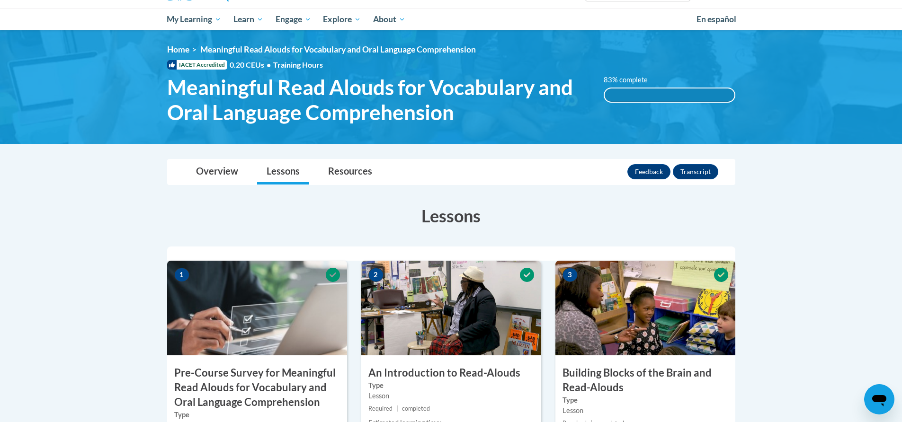
scroll to position [92, 0]
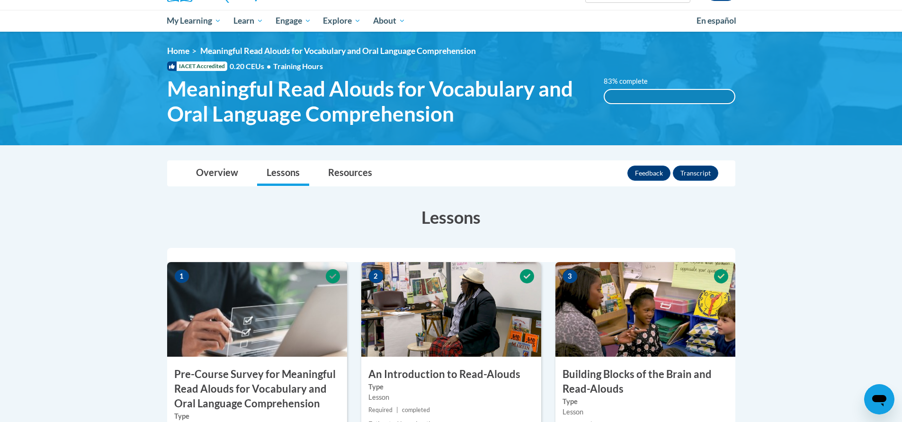
click at [636, 95] on div "83% complete" at bounding box center [670, 96] width 130 height 13
click at [695, 172] on button "Transcript" at bounding box center [695, 173] width 45 height 15
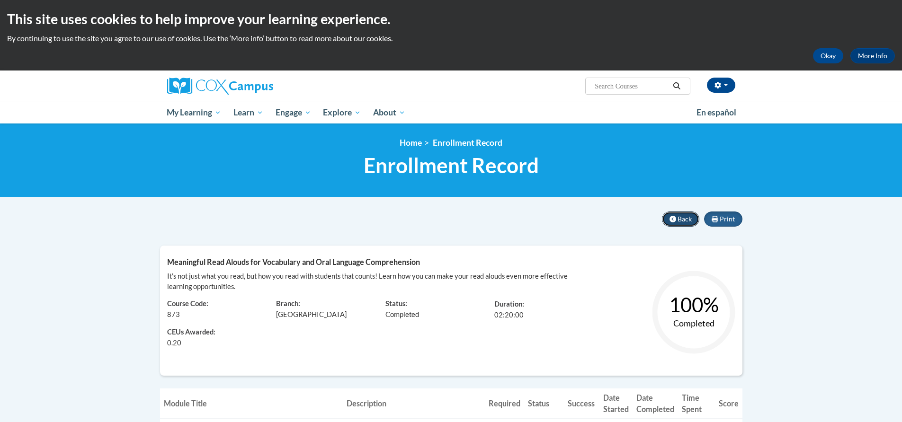
click at [681, 219] on span "Back" at bounding box center [685, 219] width 14 height 8
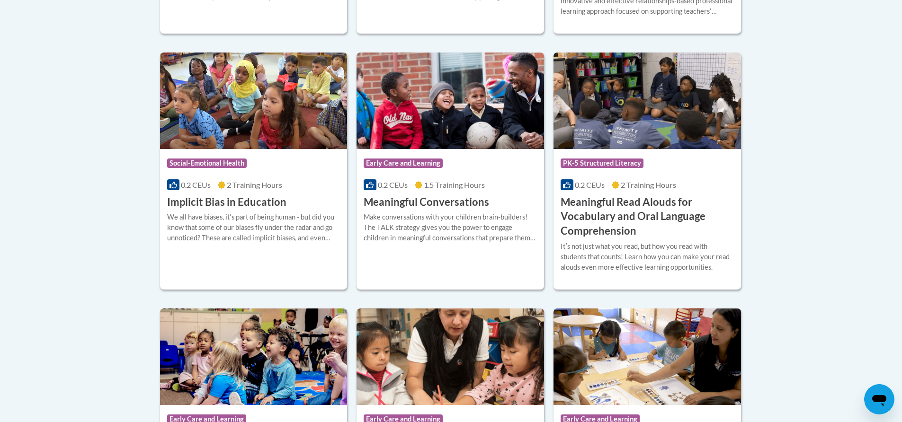
scroll to position [490, 0]
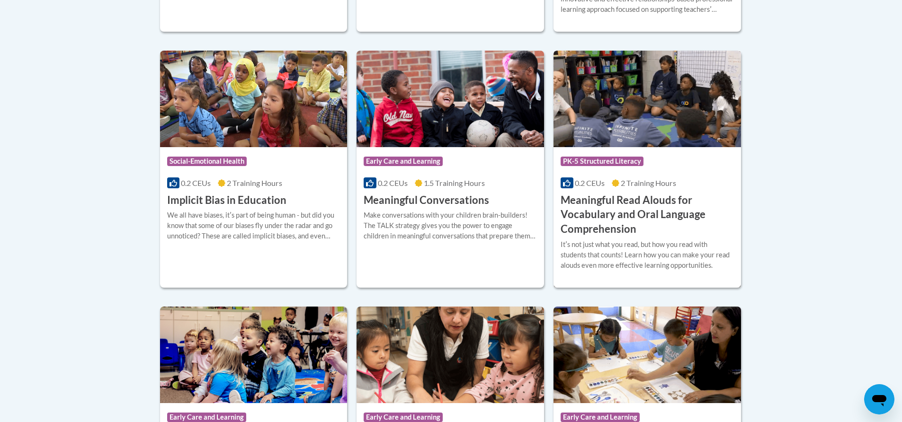
click at [647, 175] on div "Course Category: PK-5 Structured Literacy 0.2 CEUs 2 Training Hours COURSE Mean…" at bounding box center [648, 192] width 188 height 90
